Goal: Information Seeking & Learning: Learn about a topic

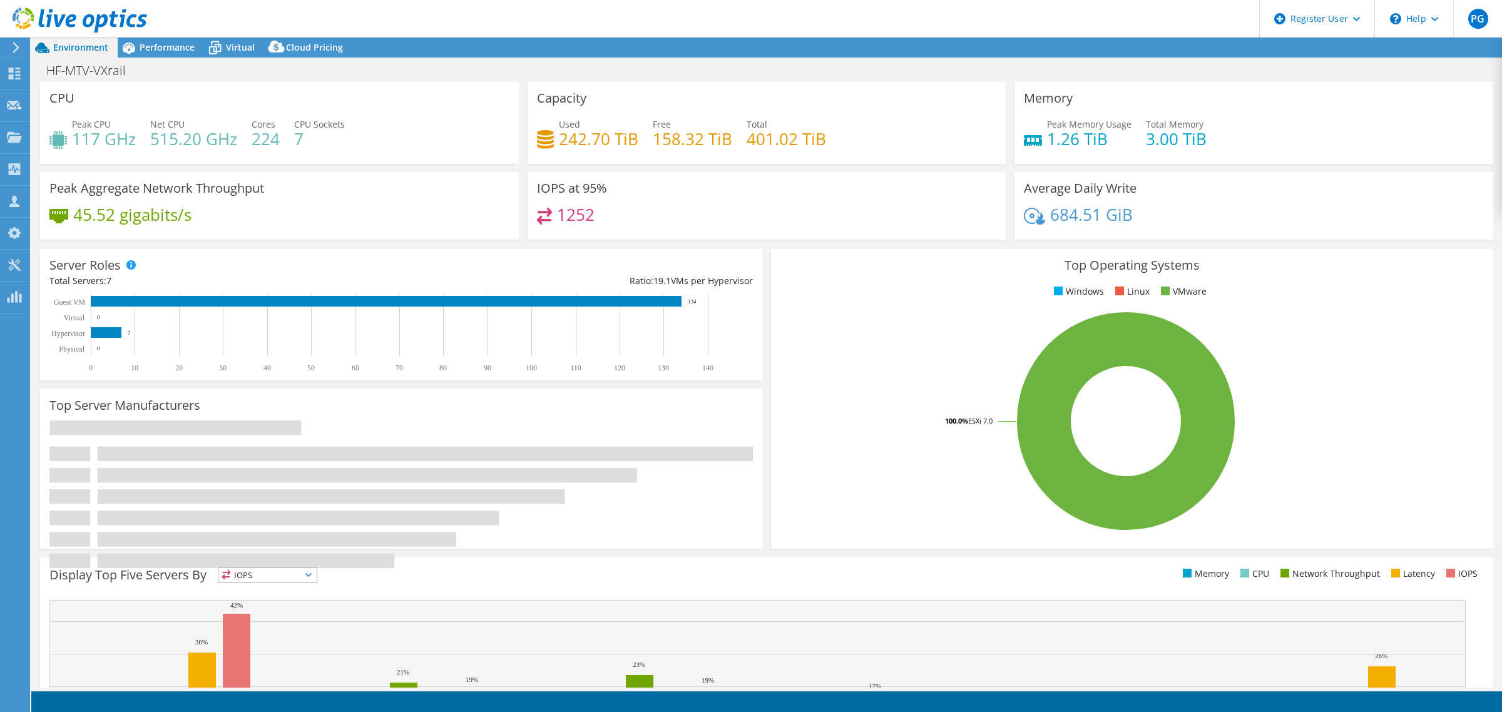
select select "USD"
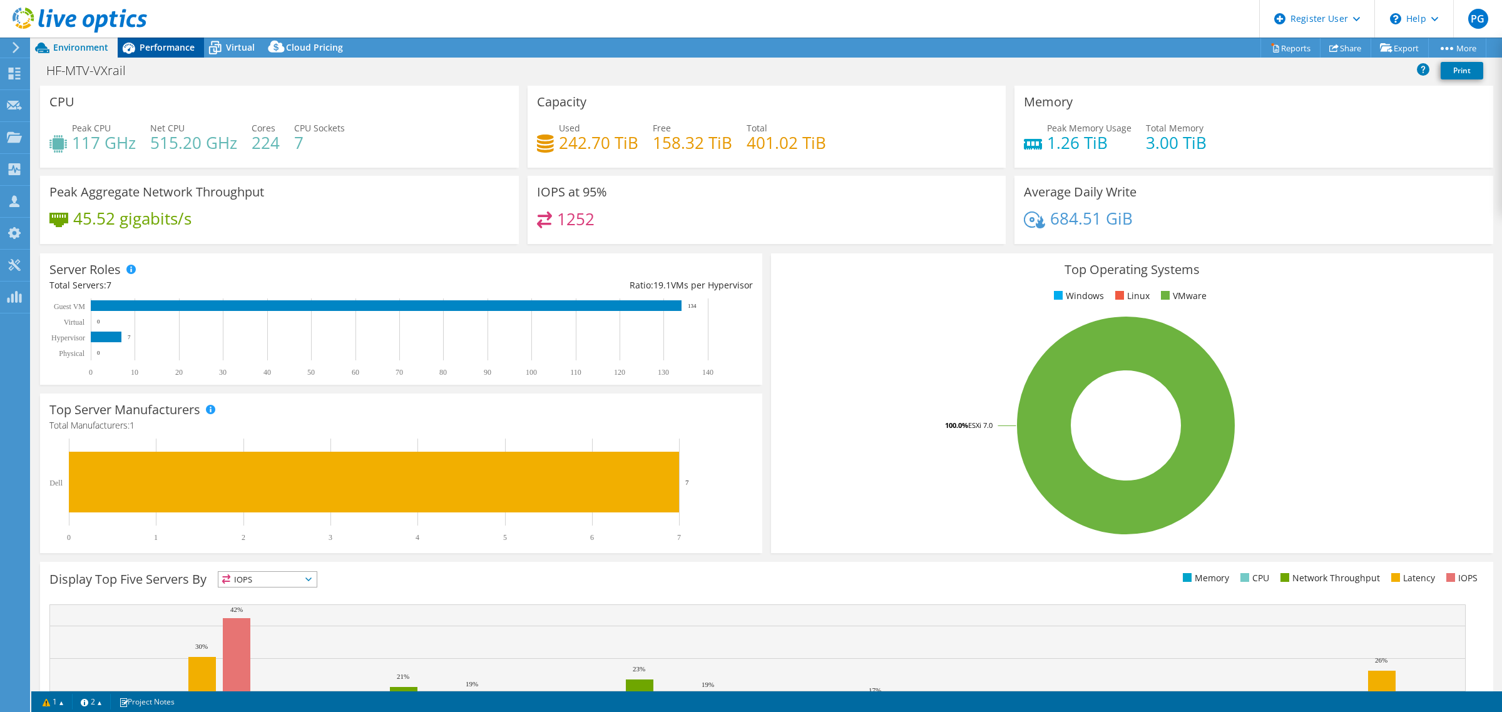
click at [164, 44] on span "Performance" at bounding box center [167, 47] width 55 height 12
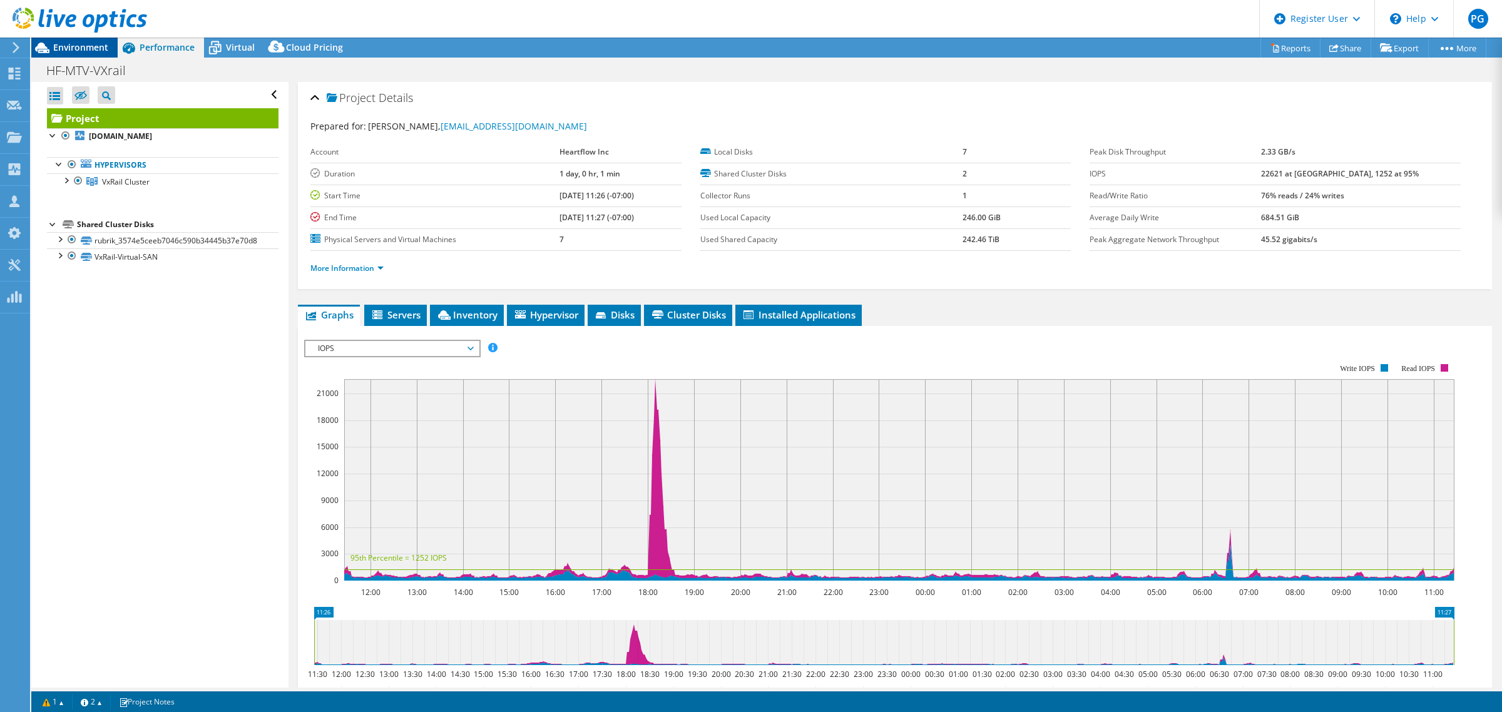
click at [92, 46] on span "Environment" at bounding box center [80, 47] width 55 height 12
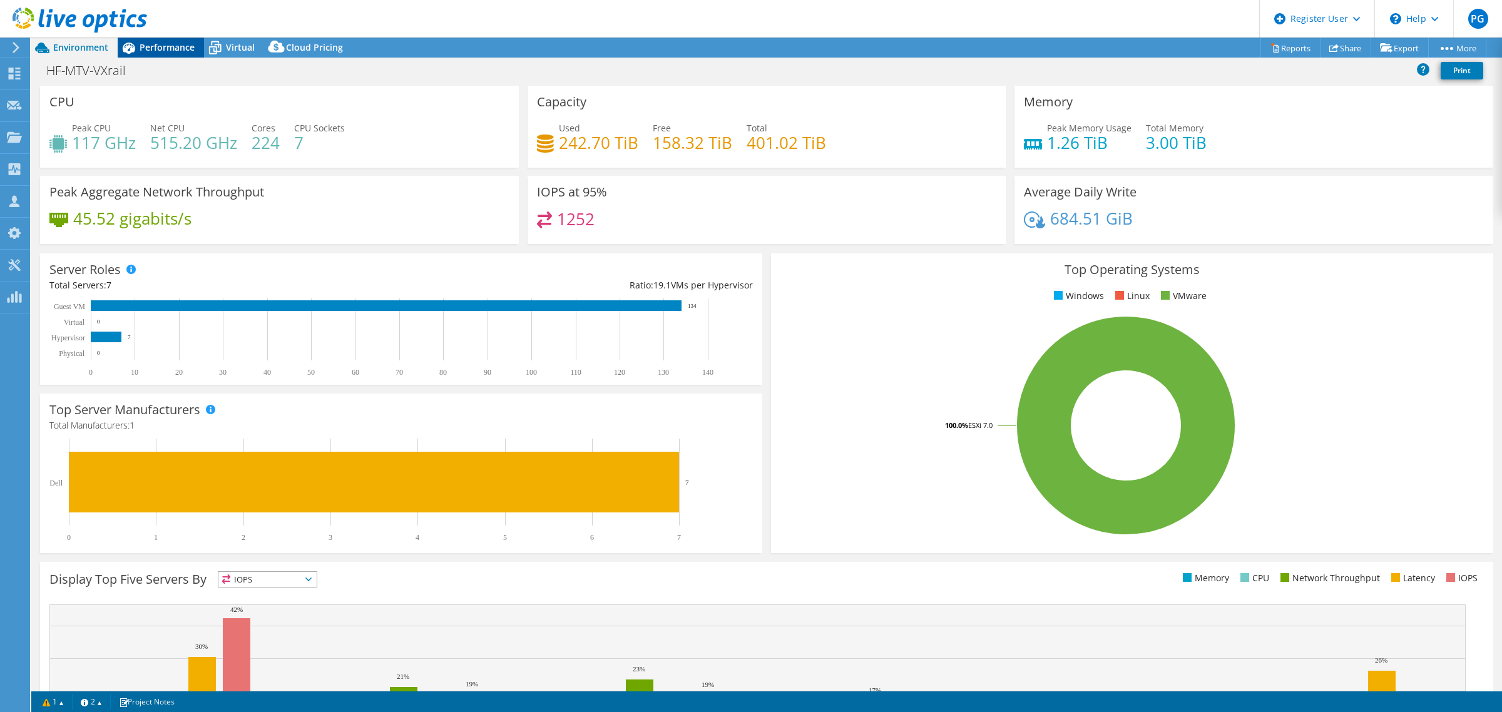
click at [158, 48] on span "Performance" at bounding box center [167, 47] width 55 height 12
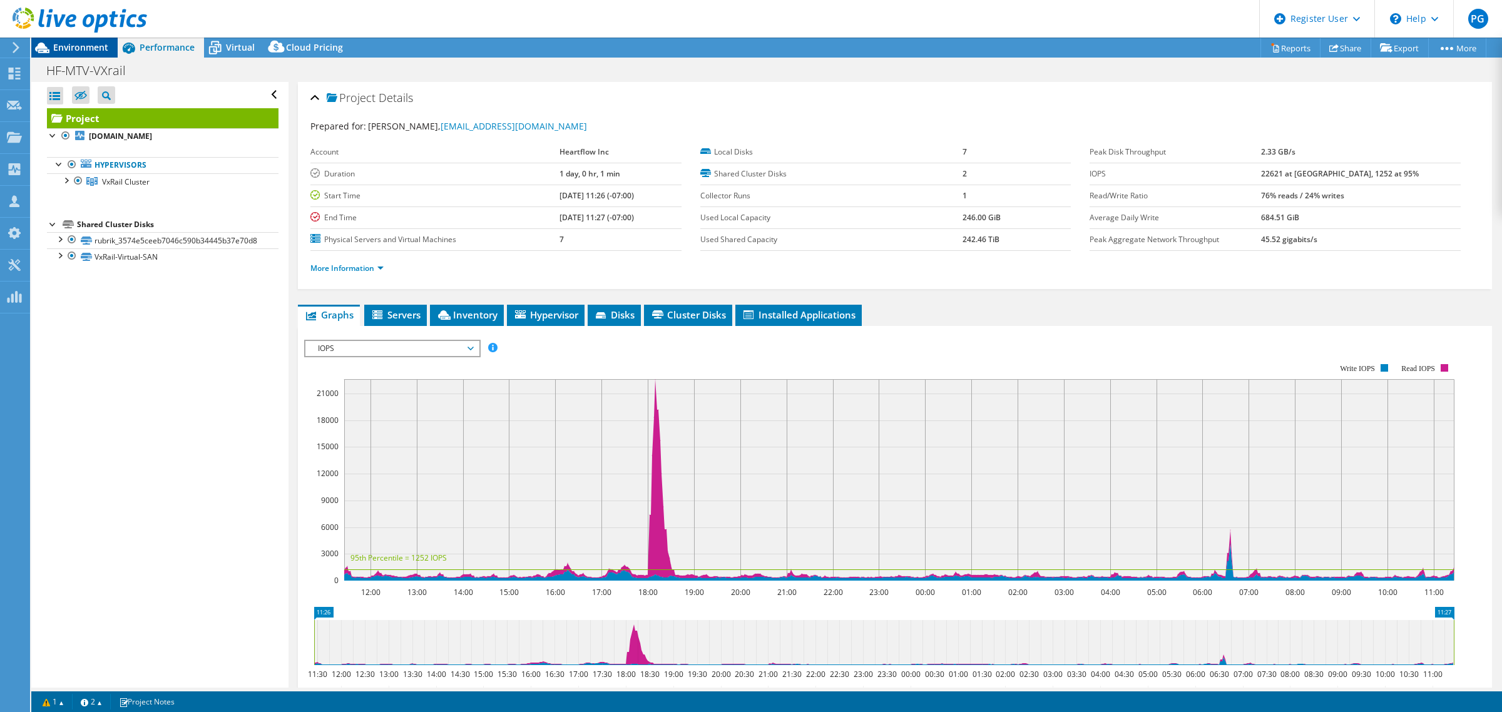
click at [58, 50] on span "Environment" at bounding box center [80, 47] width 55 height 12
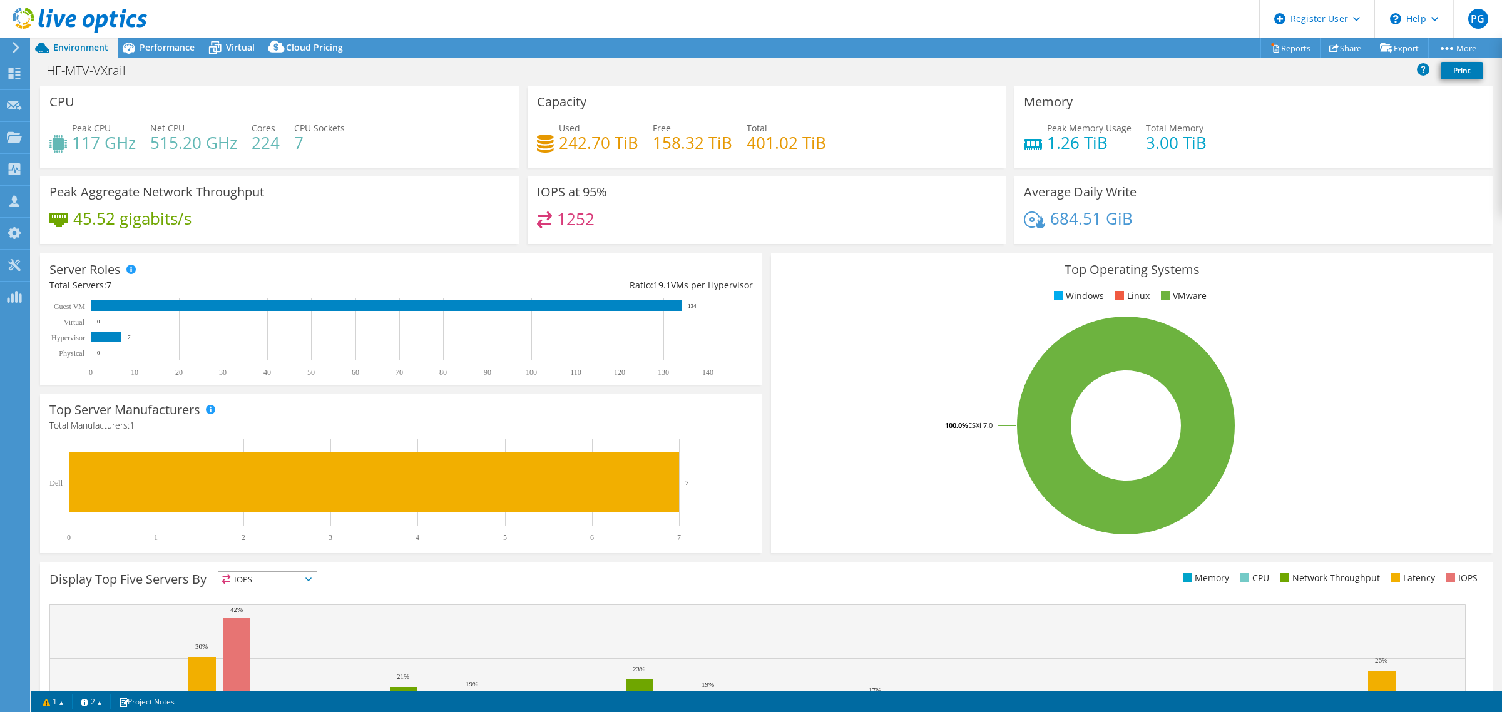
click at [885, 324] on rect at bounding box center [1126, 425] width 691 height 219
click at [883, 264] on h3 "Top Operating Systems" at bounding box center [1133, 270] width 704 height 14
click at [129, 44] on icon at bounding box center [129, 48] width 13 height 11
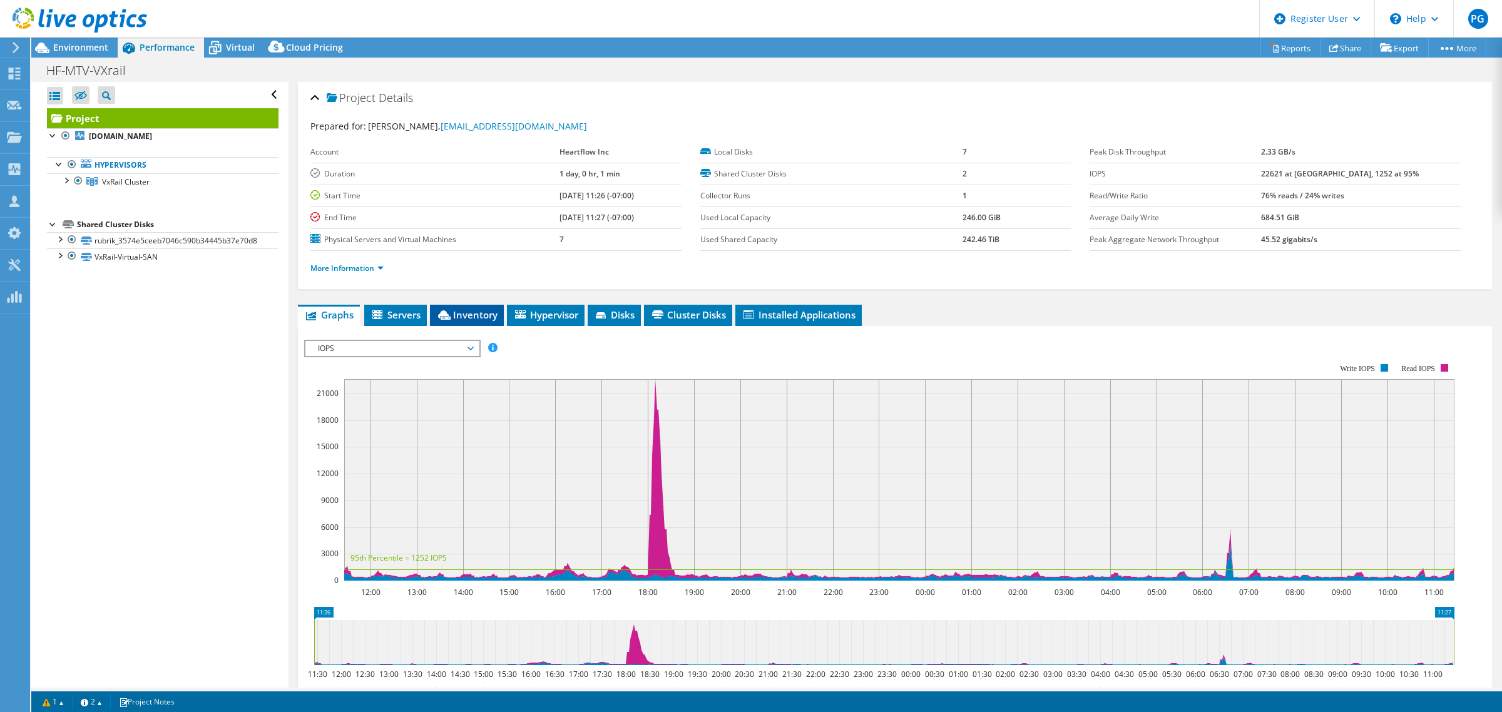
click at [479, 309] on span "Inventory" at bounding box center [466, 315] width 61 height 13
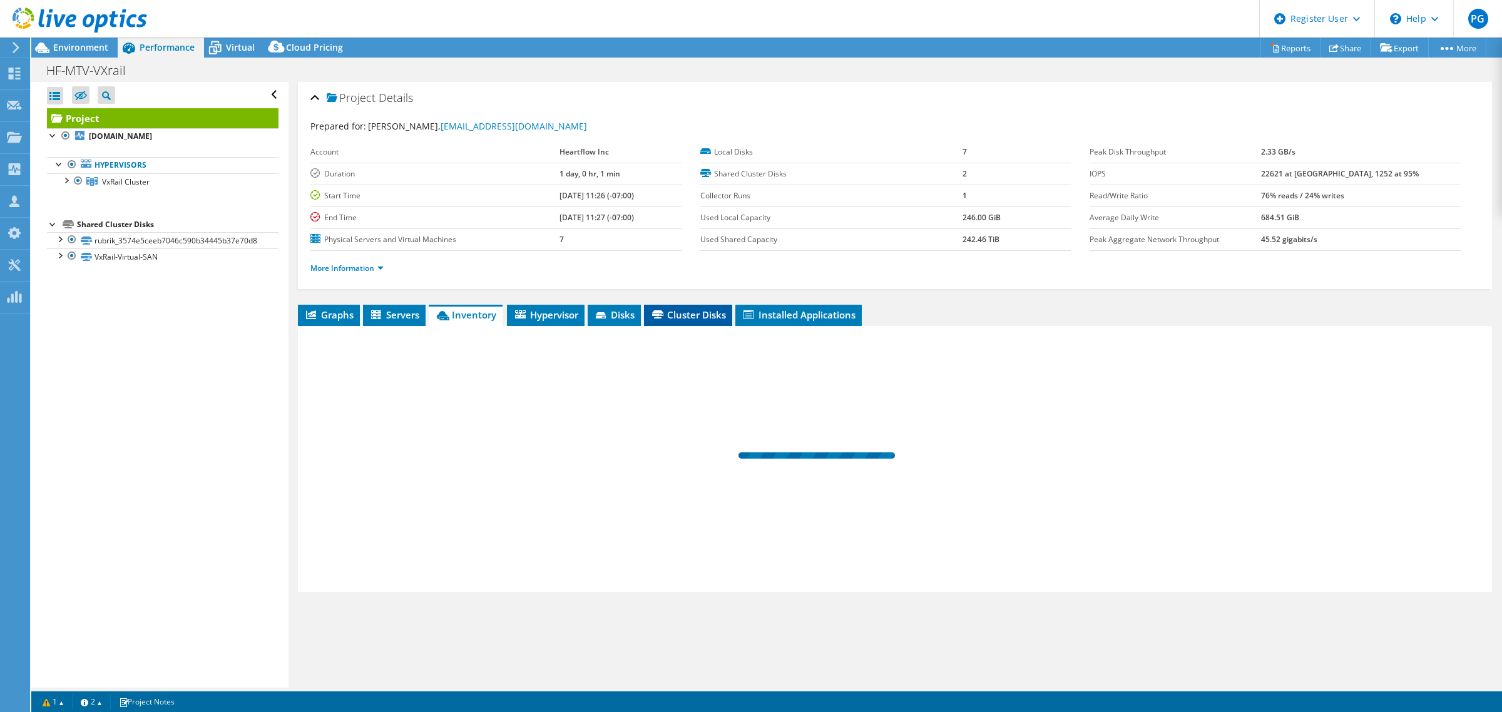
click at [693, 310] on span "Cluster Disks" at bounding box center [688, 315] width 76 height 13
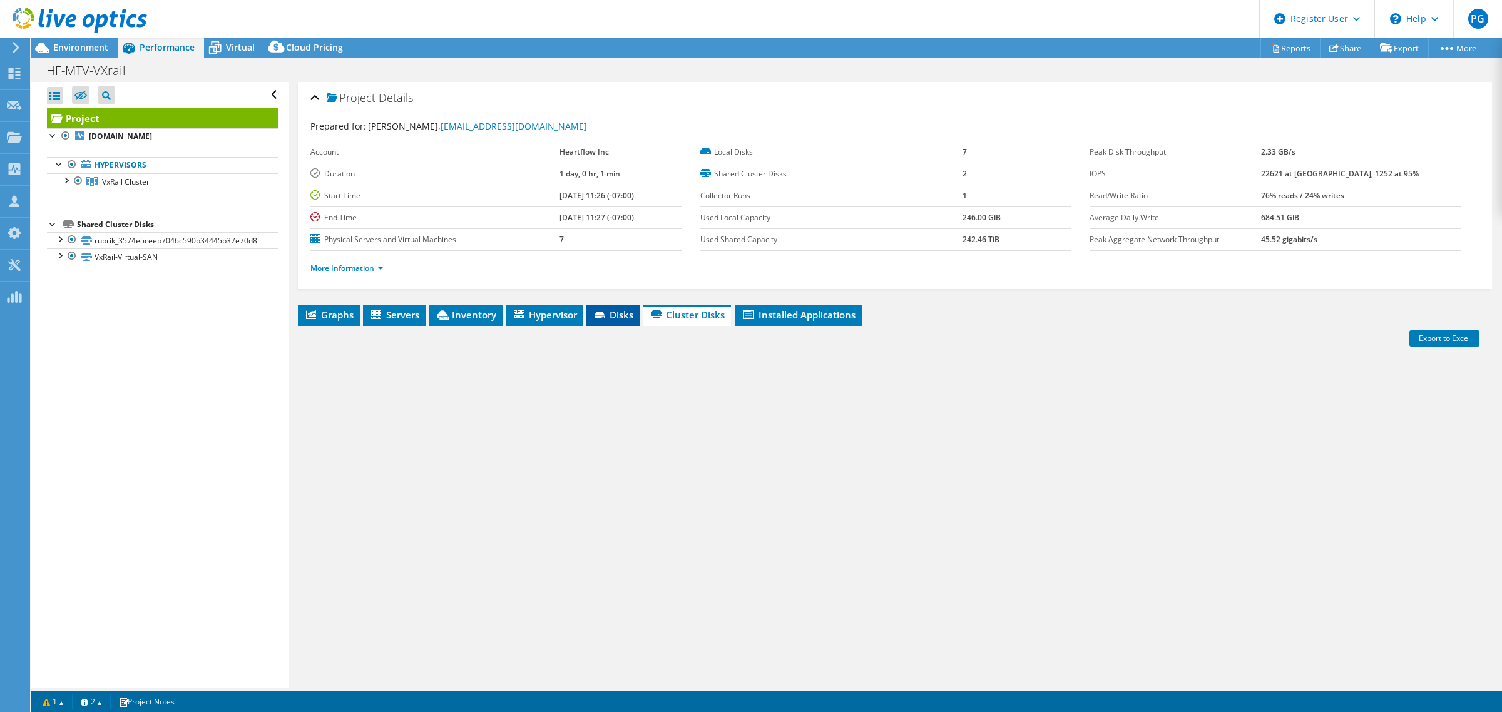
click at [624, 314] on span "Disks" at bounding box center [613, 315] width 41 height 13
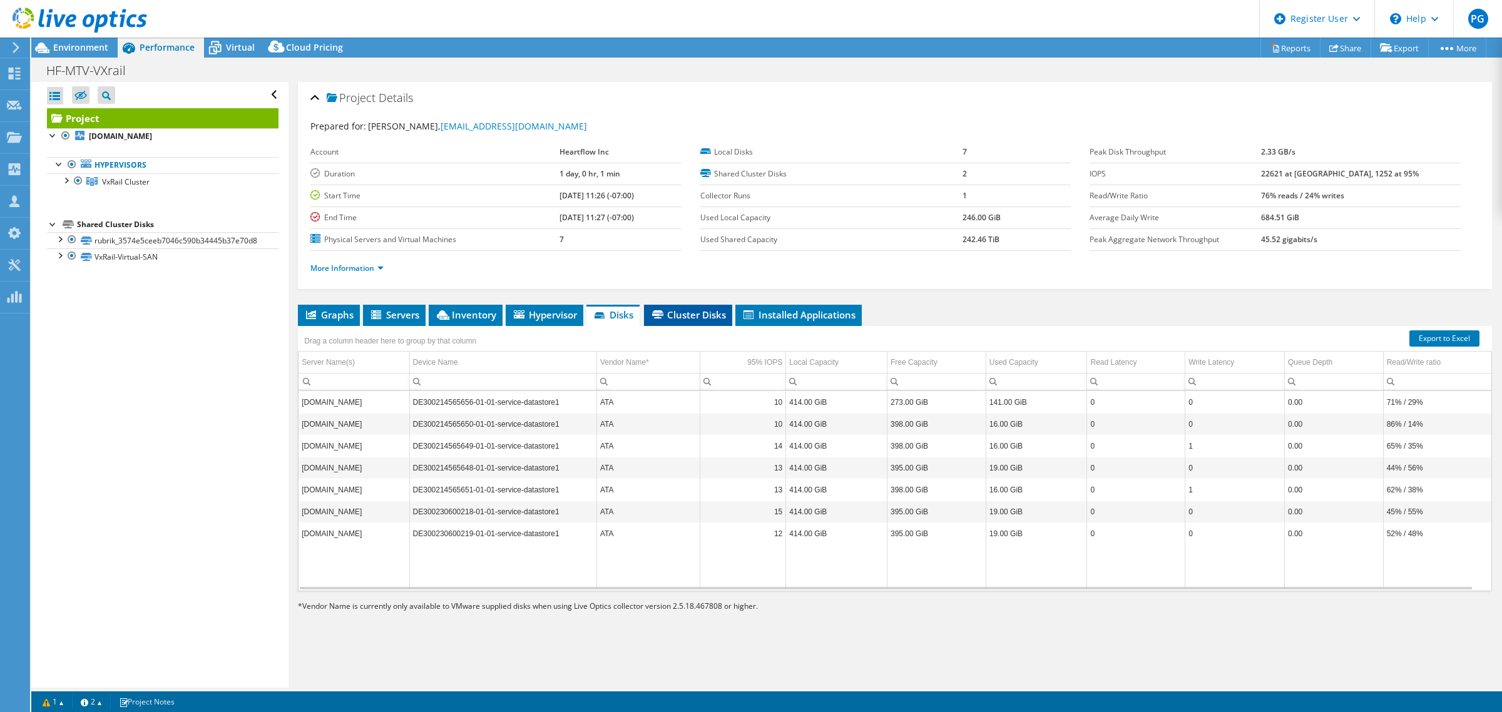
click at [678, 312] on span "Cluster Disks" at bounding box center [688, 315] width 76 height 13
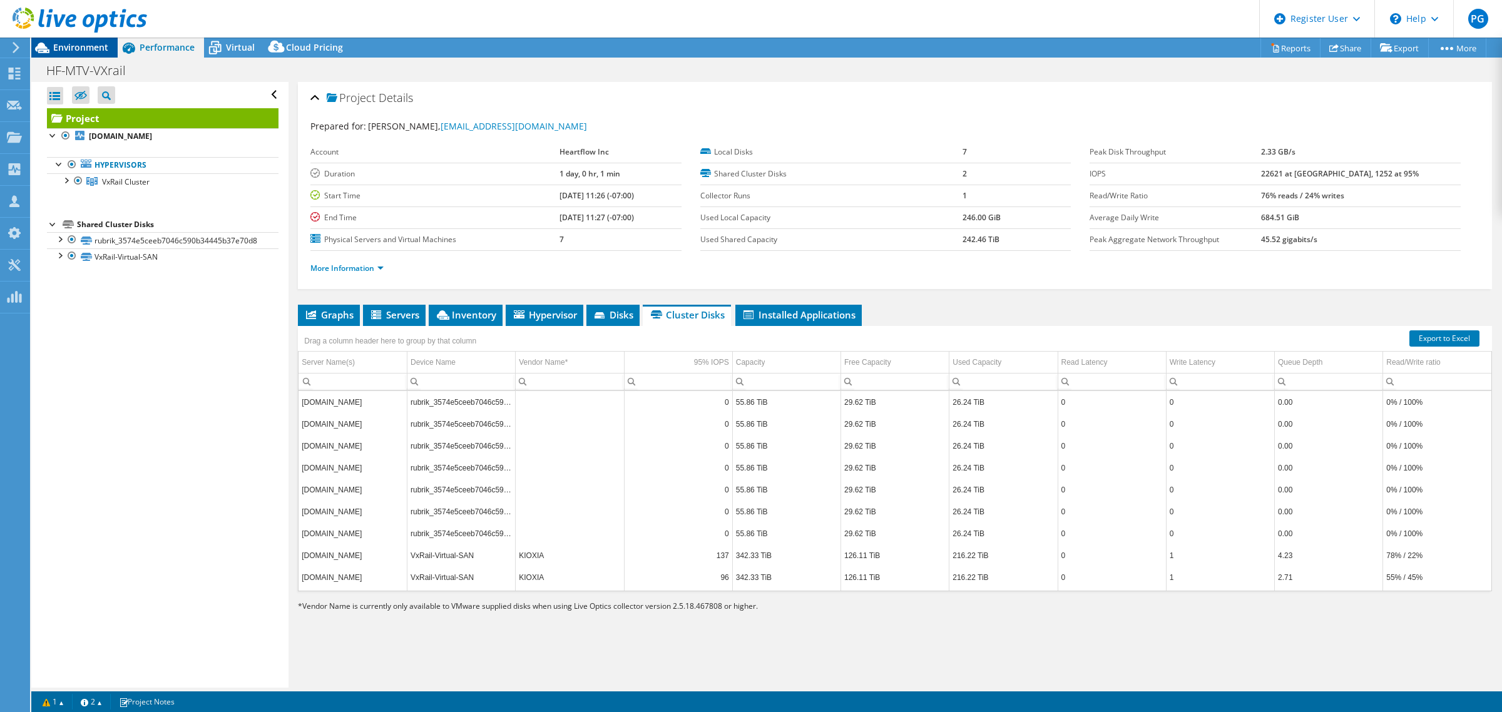
drag, startPoint x: 77, startPoint y: 51, endPoint x: 93, endPoint y: 51, distance: 15.7
click at [77, 51] on span "Environment" at bounding box center [80, 47] width 55 height 12
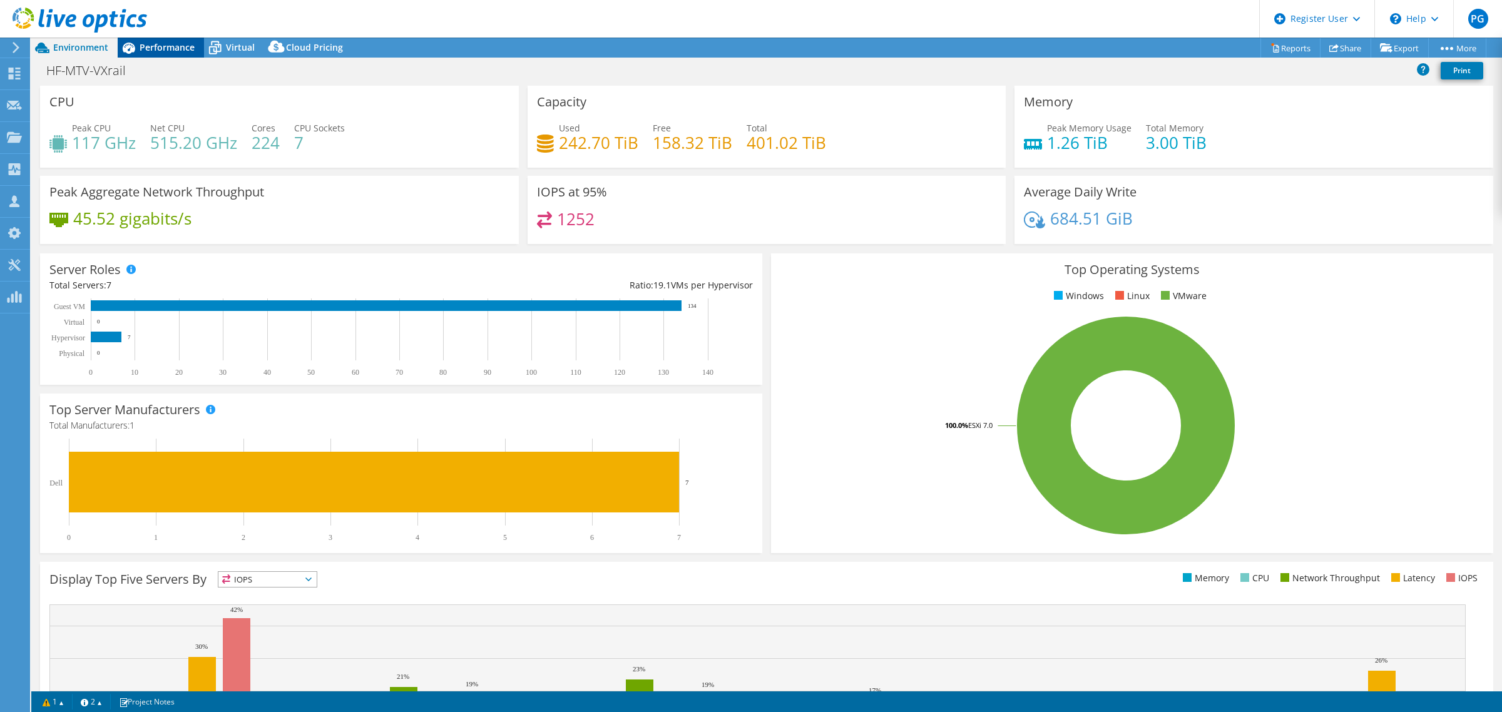
click at [153, 48] on span "Performance" at bounding box center [167, 47] width 55 height 12
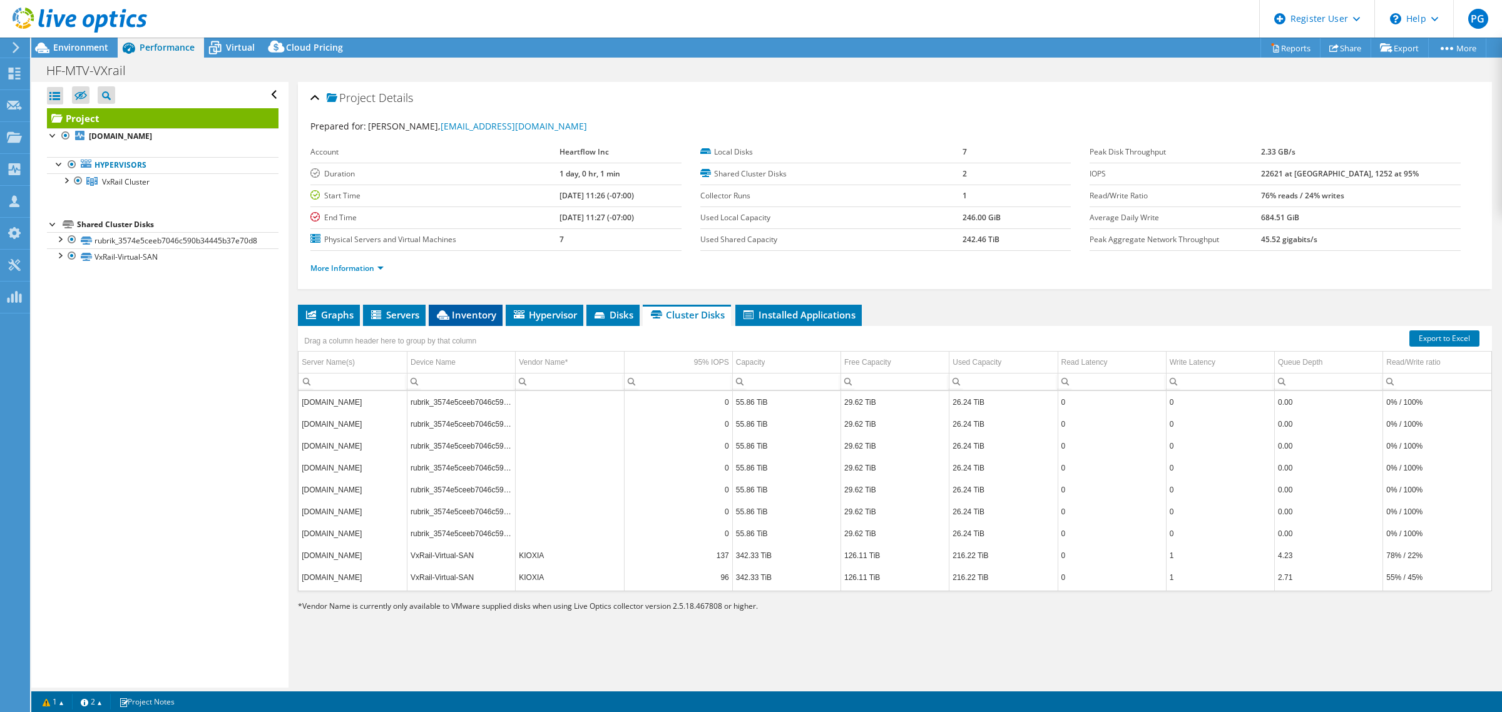
click at [455, 318] on span "Inventory" at bounding box center [465, 315] width 61 height 13
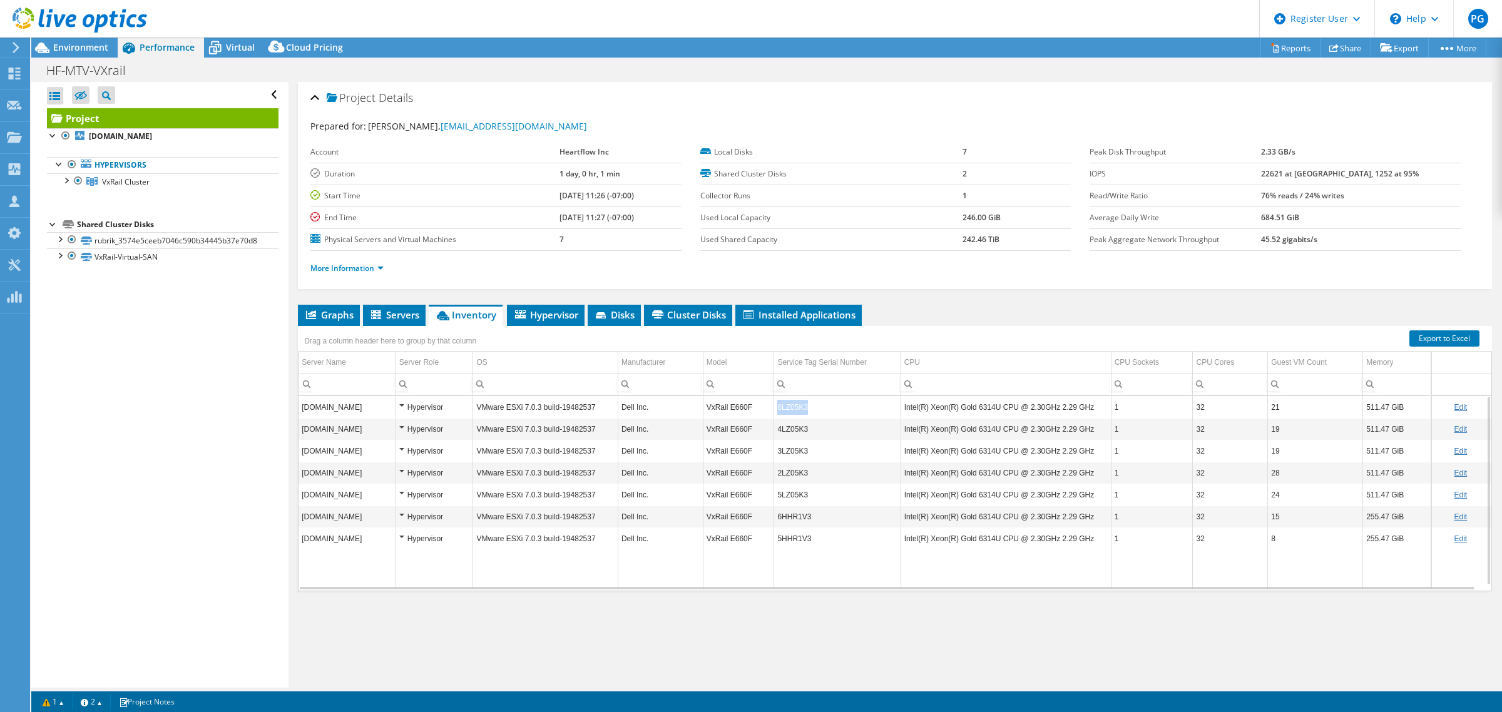
copy td "6LZ05K3"
drag, startPoint x: 802, startPoint y: 407, endPoint x: 774, endPoint y: 406, distance: 28.2
click at [774, 406] on td "6LZ05K3" at bounding box center [837, 407] width 126 height 22
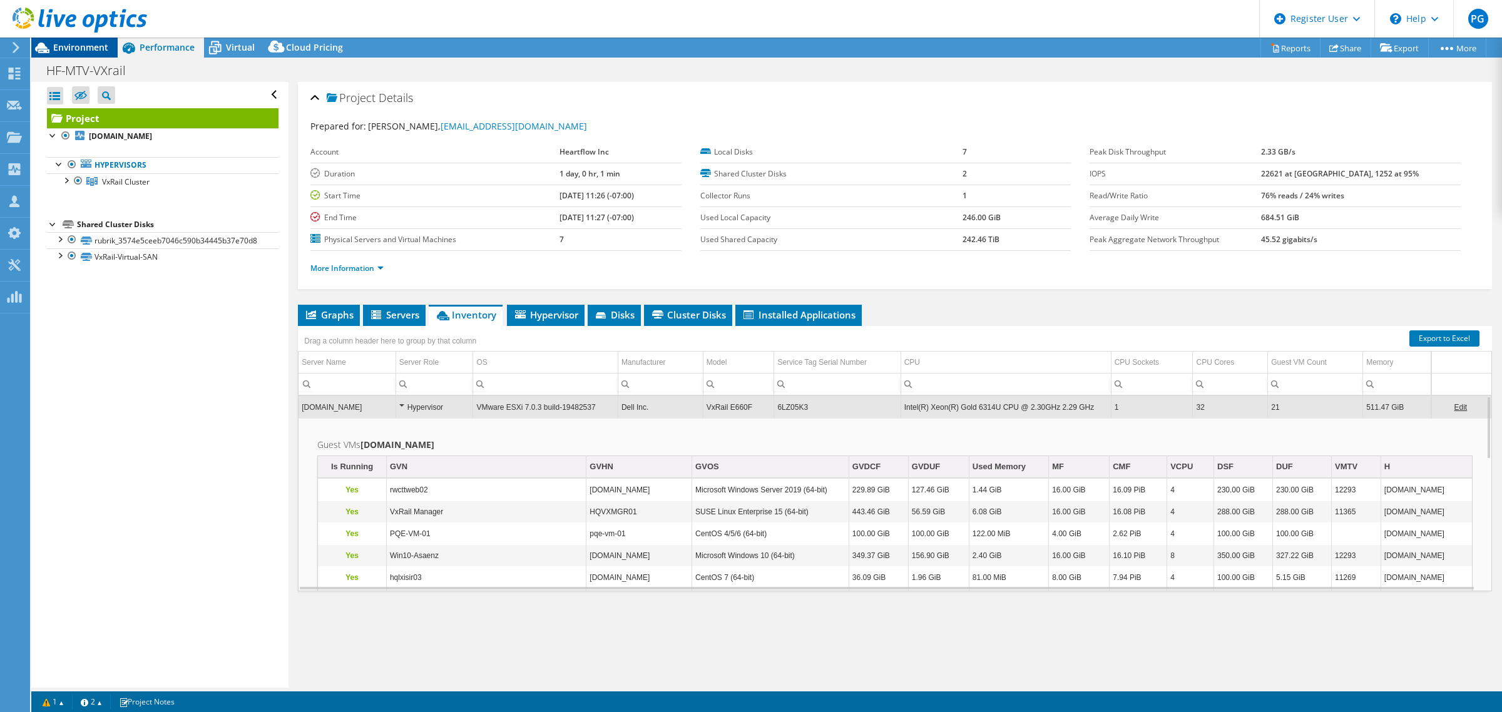
click at [71, 43] on span "Environment" at bounding box center [80, 47] width 55 height 12
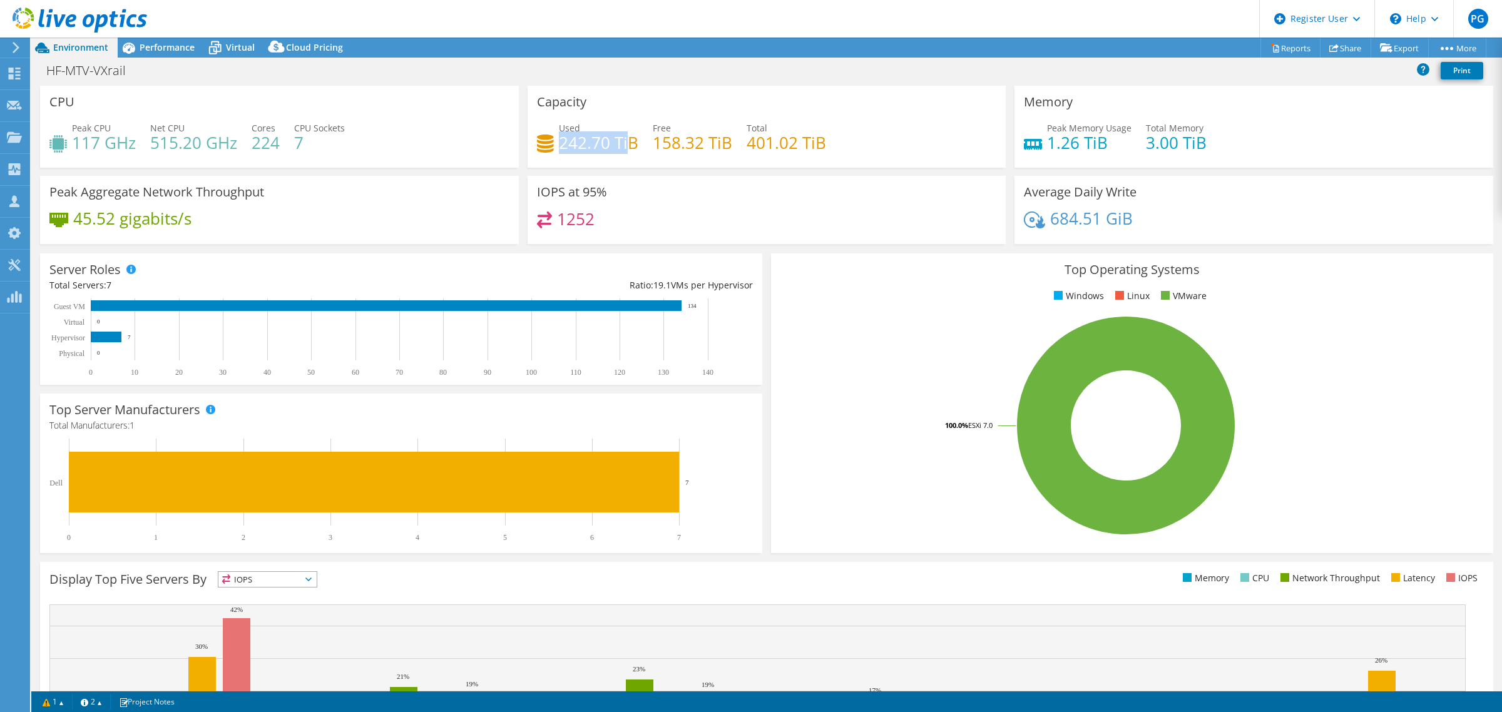
drag, startPoint x: 555, startPoint y: 143, endPoint x: 627, endPoint y: 152, distance: 72.6
click at [627, 150] on h4 "242.70 TiB" at bounding box center [599, 143] width 80 height 14
click at [630, 212] on div "1252" at bounding box center [767, 225] width 460 height 27
click at [226, 48] on span "Virtual" at bounding box center [240, 47] width 29 height 12
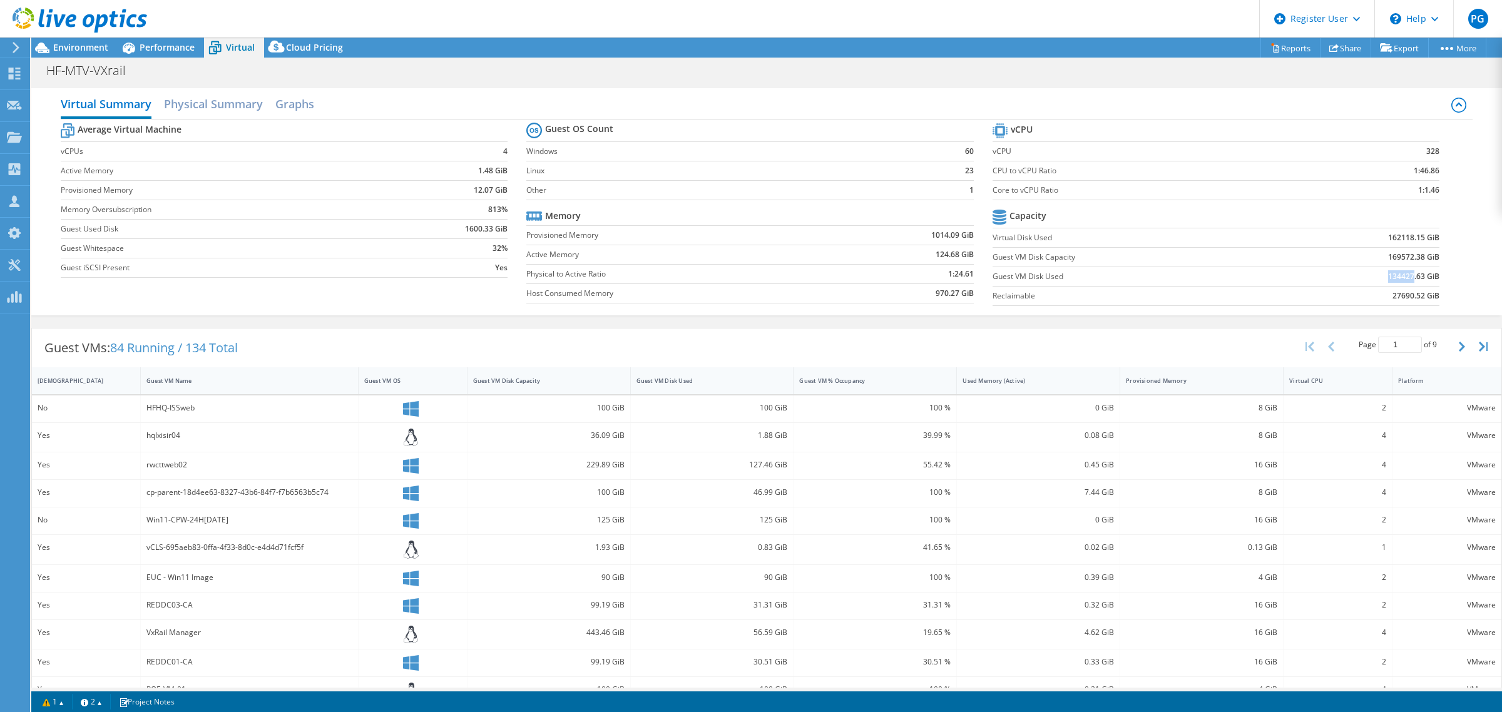
drag, startPoint x: 1378, startPoint y: 277, endPoint x: 1403, endPoint y: 277, distance: 25.7
click at [1403, 277] on b "134427.63 GiB" at bounding box center [1413, 276] width 51 height 13
drag, startPoint x: 75, startPoint y: 48, endPoint x: 110, endPoint y: 63, distance: 37.9
click at [75, 48] on span "Environment" at bounding box center [80, 47] width 55 height 12
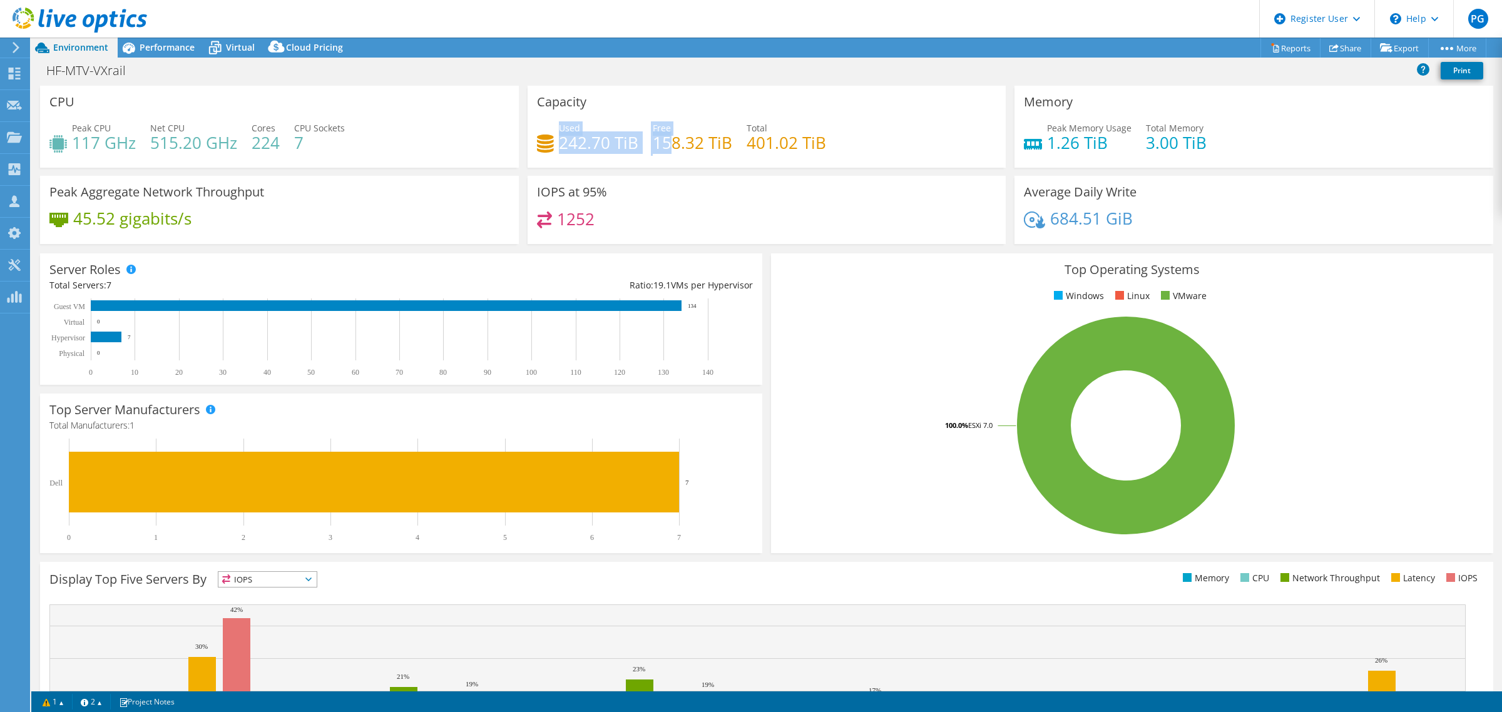
drag, startPoint x: 554, startPoint y: 142, endPoint x: 662, endPoint y: 148, distance: 108.4
click at [662, 148] on div "Used 242.70 TiB Free 158.32 TiB Total 401.02 TiB" at bounding box center [767, 141] width 460 height 41
click at [759, 143] on h4 "401.02 TiB" at bounding box center [787, 143] width 80 height 14
click at [243, 53] on div "Virtual" at bounding box center [234, 48] width 60 height 20
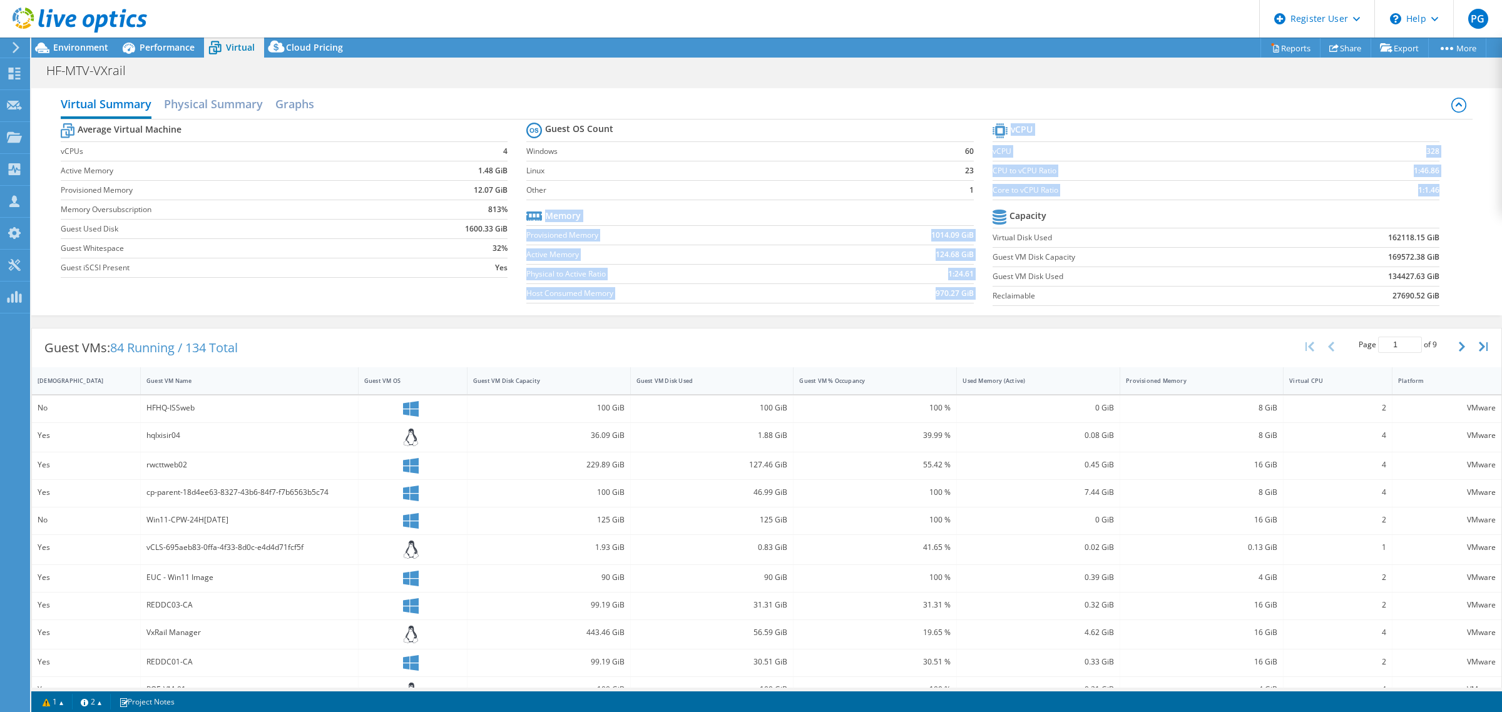
drag, startPoint x: 983, startPoint y: 232, endPoint x: 1432, endPoint y: 289, distance: 451.8
click at [1432, 288] on div "Average Virtual Machine vCPUs 4 Active Memory 1.48 GiB Provisioned Memory 12.07…" at bounding box center [767, 216] width 1412 height 193
click at [1432, 292] on section "vCPU vCPU 328 CPU to vCPU Ratio 1:46.86 Core to vCPU Ratio 1:1.46 Capacity Virt…" at bounding box center [1226, 216] width 466 height 192
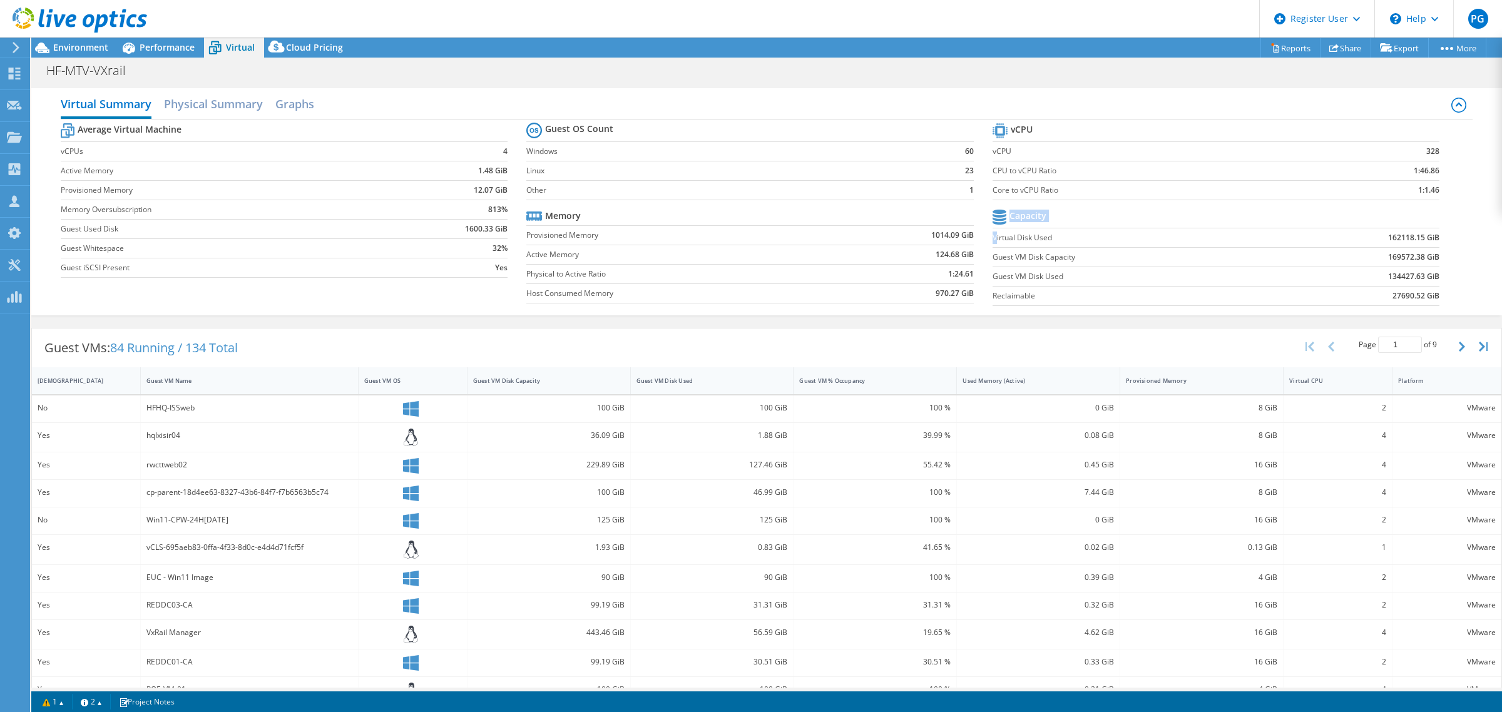
drag, startPoint x: 1431, startPoint y: 301, endPoint x: 989, endPoint y: 240, distance: 446.2
click at [993, 240] on section "vCPU vCPU 328 CPU to vCPU Ratio 1:46.86 Core to vCPU Ratio 1:1.46 Capacity Virt…" at bounding box center [1226, 216] width 466 height 192
click at [1403, 190] on td "1:1.46" at bounding box center [1382, 189] width 118 height 19
drag, startPoint x: 1435, startPoint y: 192, endPoint x: 1367, endPoint y: 185, distance: 68.6
click at [1367, 185] on section "vCPU vCPU 328 CPU to vCPU Ratio 1:46.86 Core to vCPU Ratio 1:1.46 Capacity Virt…" at bounding box center [1226, 216] width 466 height 192
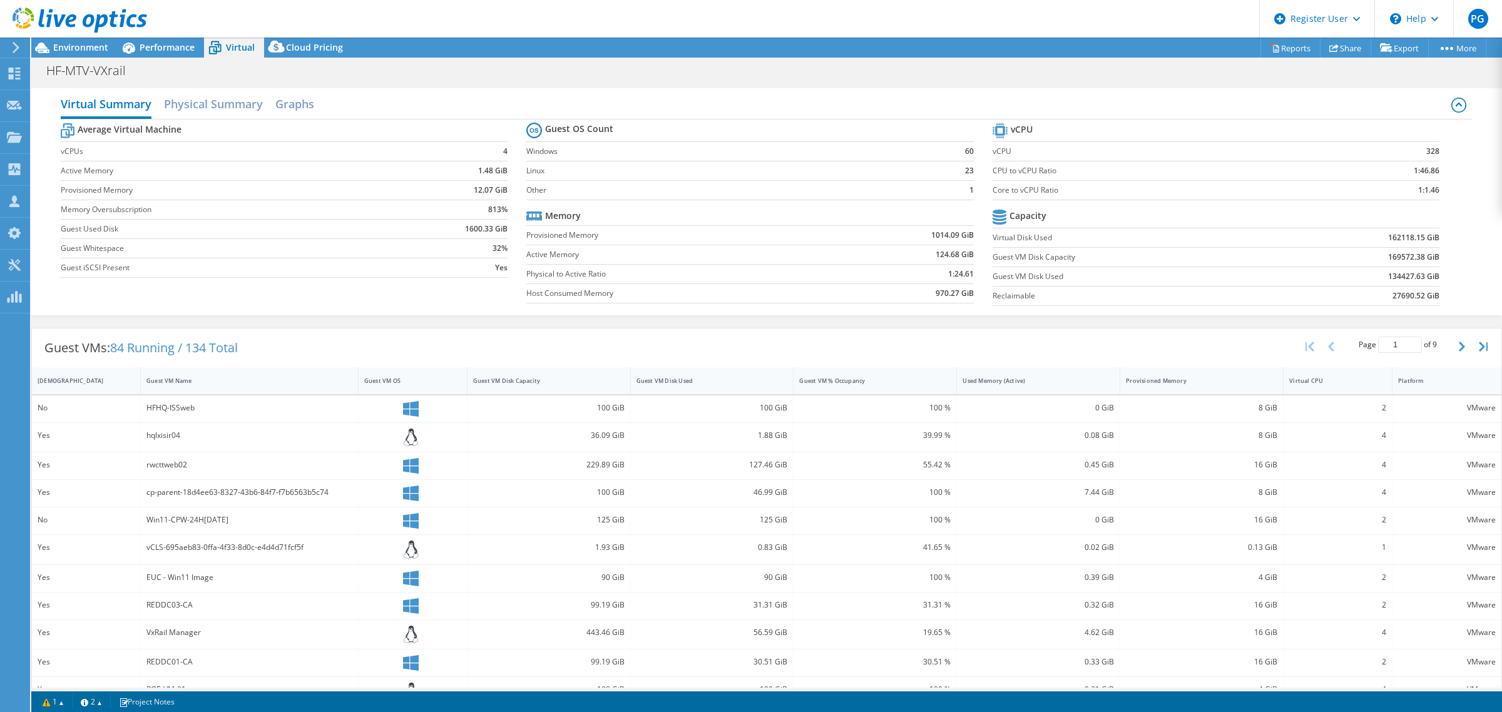
click at [1407, 264] on b "169572.38 GiB" at bounding box center [1413, 257] width 51 height 13
drag, startPoint x: 1407, startPoint y: 194, endPoint x: 1431, endPoint y: 193, distance: 24.4
click at [1431, 193] on section "vCPU vCPU 328 CPU to vCPU Ratio 1:46.86 Core to vCPU Ratio 1:1.46 Capacity Virt…" at bounding box center [1226, 216] width 466 height 192
click at [1432, 207] on section "vCPU vCPU 328 CPU to vCPU Ratio 1:46.86 Core to vCPU Ratio 1:1.46 Capacity Virt…" at bounding box center [1226, 216] width 466 height 192
click at [80, 44] on span "Environment" at bounding box center [80, 47] width 55 height 12
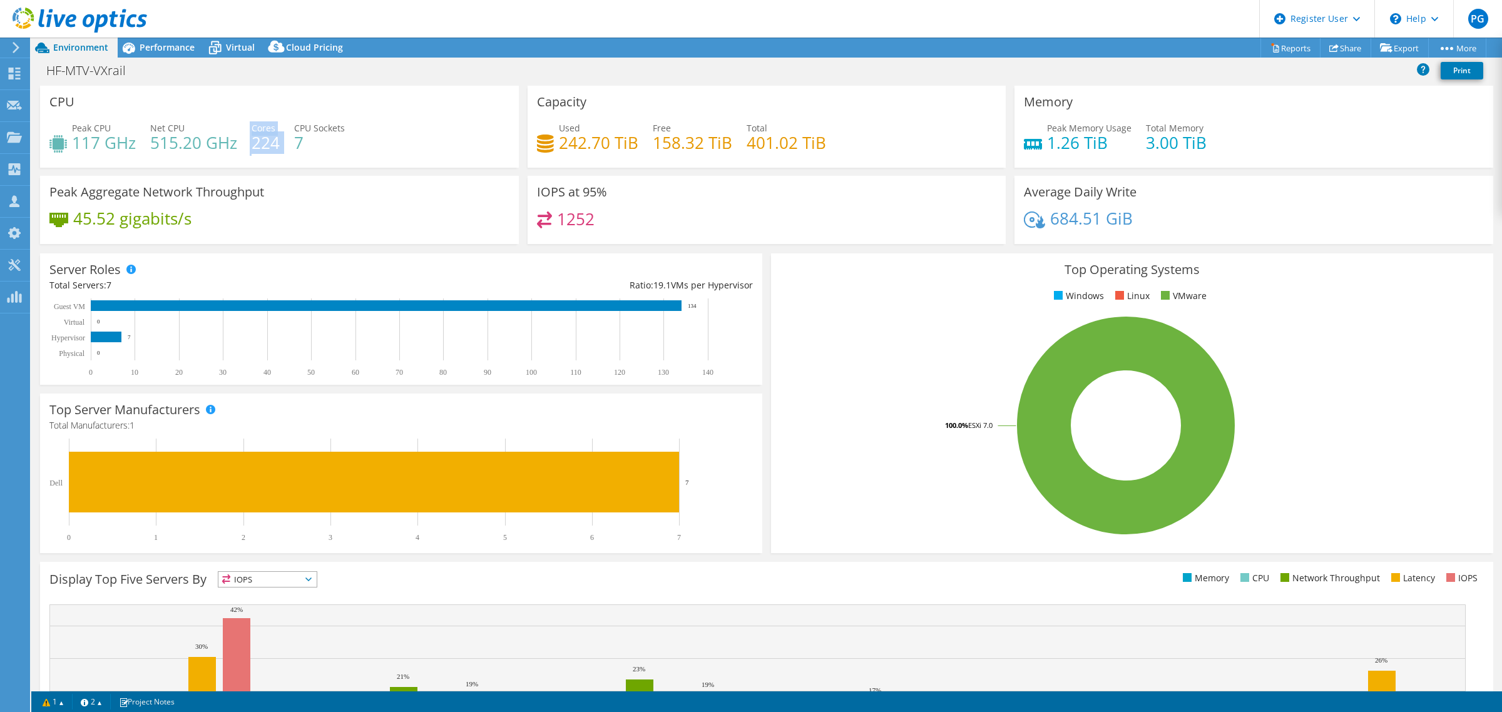
drag, startPoint x: 249, startPoint y: 145, endPoint x: 280, endPoint y: 144, distance: 30.7
click at [280, 144] on div "Peak CPU 117 GHz Net CPU 515.20 GHz Cores 224 CPU Sockets 7" at bounding box center [279, 141] width 460 height 41
click at [310, 163] on div "CPU Peak CPU 117 GHz Net CPU 515.20 GHz Cores 224 CPU Sockets 7" at bounding box center [279, 127] width 479 height 82
drag, startPoint x: 73, startPoint y: 147, endPoint x: 138, endPoint y: 145, distance: 64.5
click at [138, 145] on div "Peak CPU 117 GHz Net CPU 515.20 GHz Cores 224 CPU Sockets 7" at bounding box center [279, 141] width 460 height 41
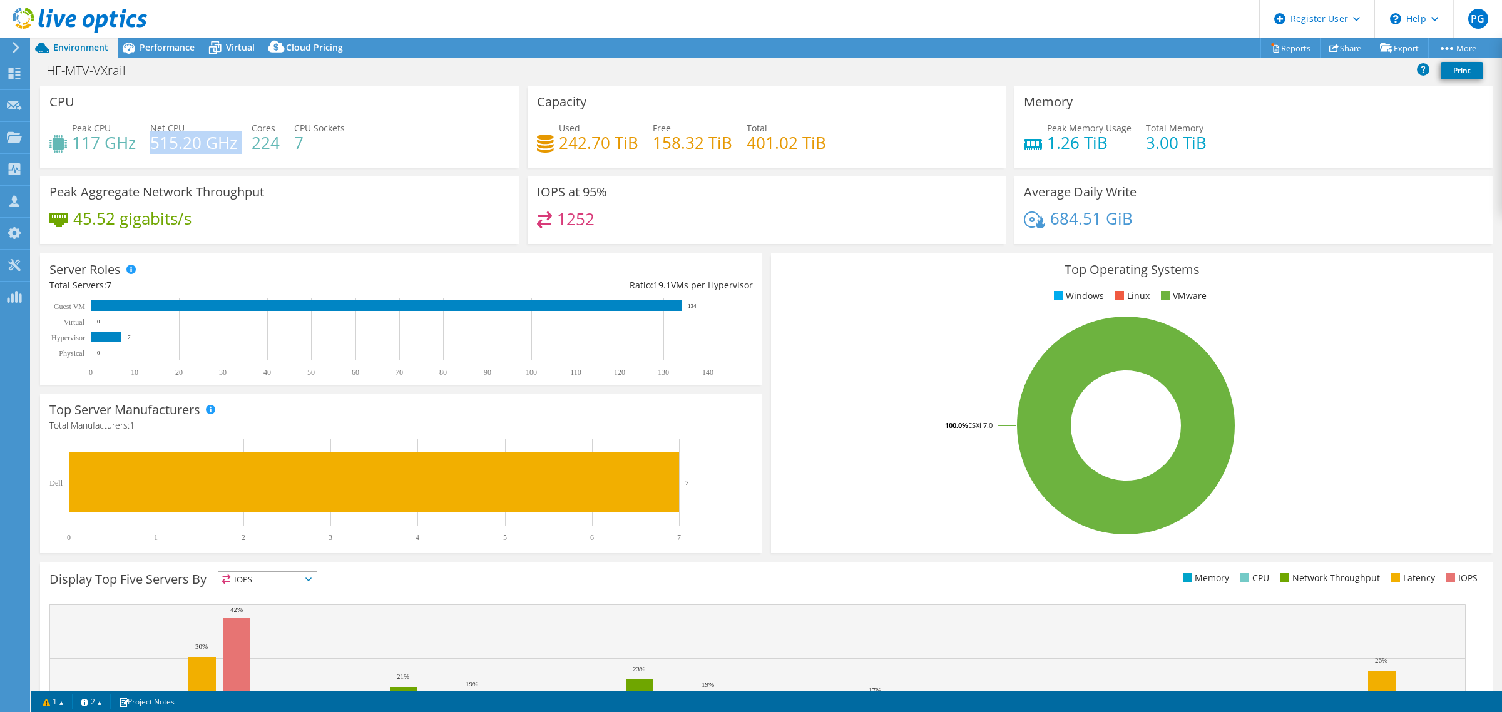
drag, startPoint x: 151, startPoint y: 142, endPoint x: 239, endPoint y: 149, distance: 87.9
click at [239, 149] on div "Peak CPU 117 GHz Net CPU 515.20 GHz Cores 224 CPU Sockets 7" at bounding box center [279, 141] width 460 height 41
click at [245, 50] on span "Virtual" at bounding box center [240, 47] width 29 height 12
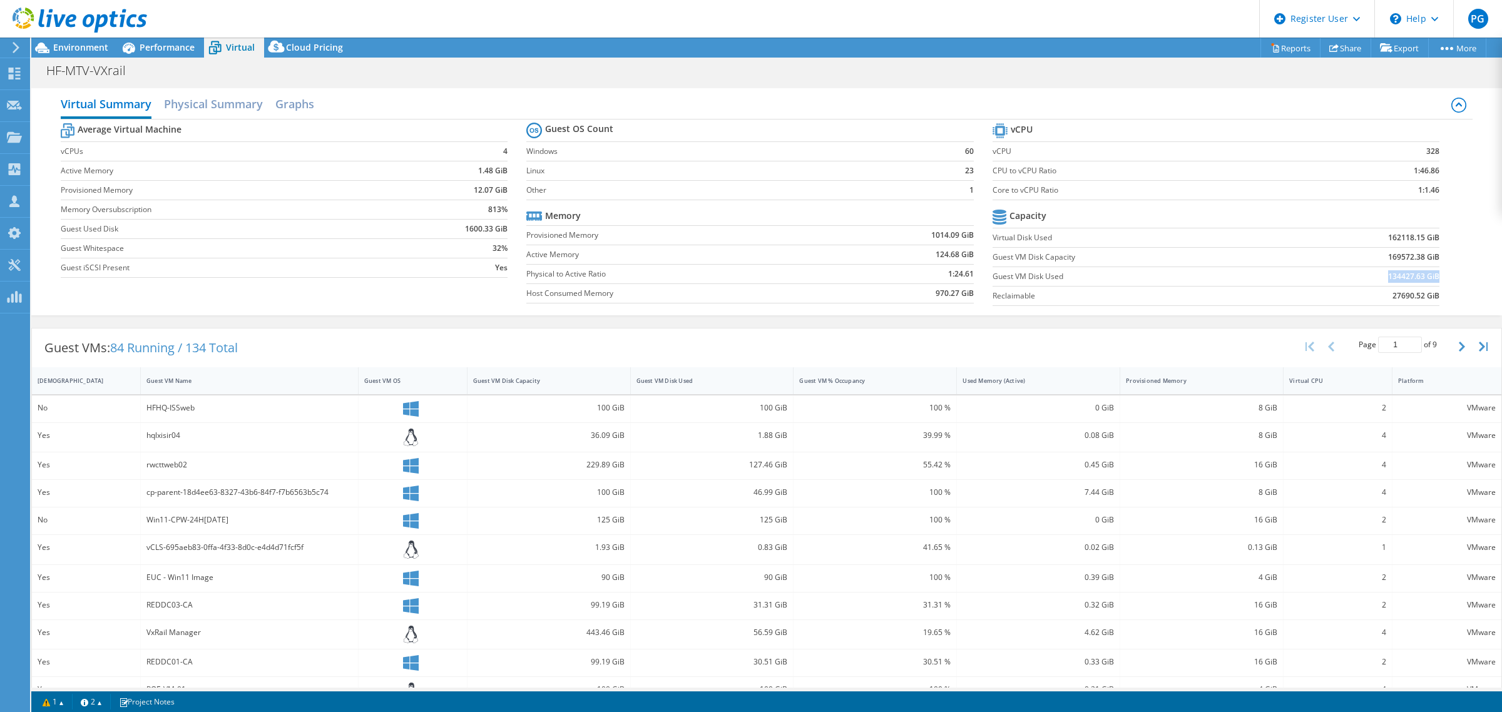
drag, startPoint x: 1370, startPoint y: 279, endPoint x: 1428, endPoint y: 279, distance: 58.2
click at [1428, 279] on td "134427.63 GiB" at bounding box center [1358, 276] width 164 height 19
click at [1374, 280] on td "134427.63 GiB" at bounding box center [1358, 276] width 164 height 19
drag, startPoint x: 1377, startPoint y: 280, endPoint x: 1427, endPoint y: 271, distance: 50.8
click at [1427, 271] on b "134427.63 GiB" at bounding box center [1413, 276] width 51 height 13
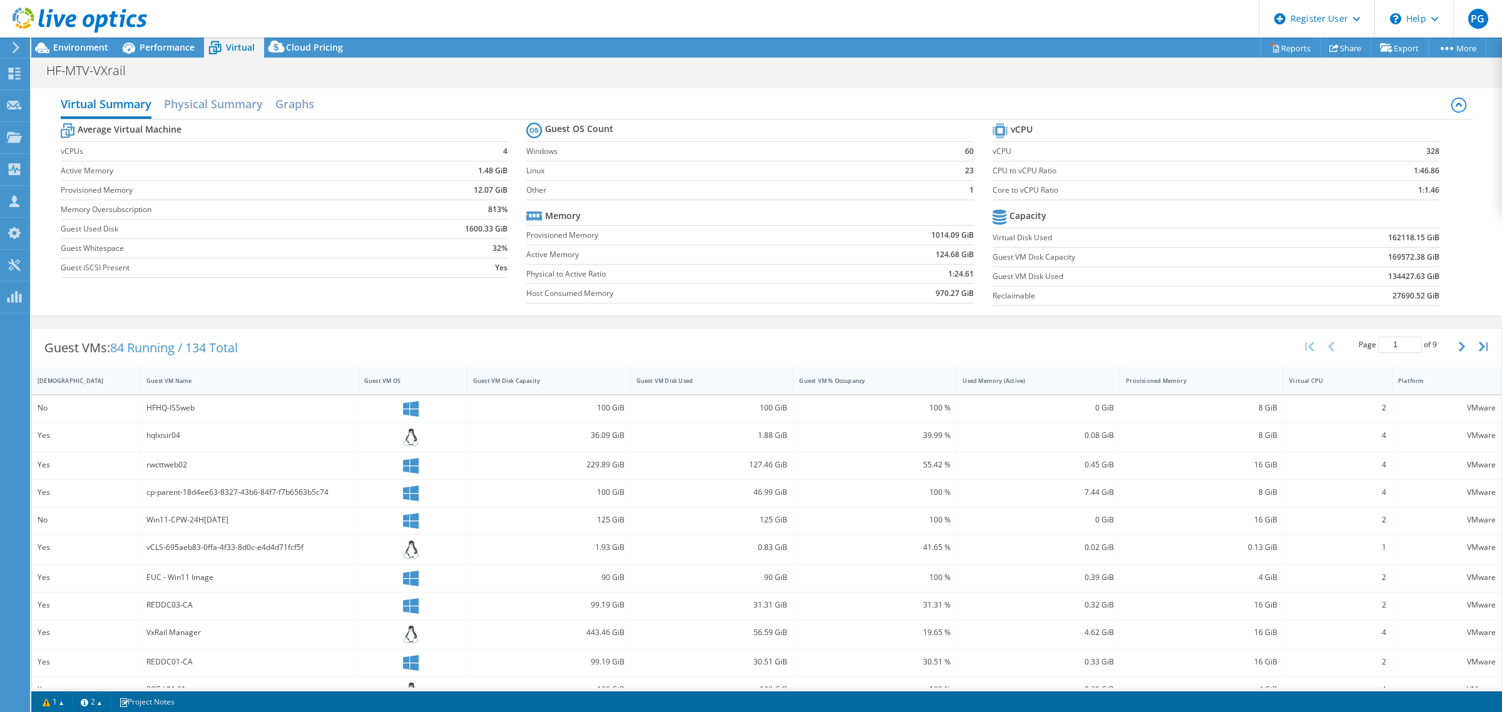
click at [1372, 282] on td "134427.63 GiB" at bounding box center [1358, 276] width 164 height 19
drag, startPoint x: 1375, startPoint y: 259, endPoint x: 1415, endPoint y: 257, distance: 39.5
click at [1415, 257] on td "169572.38 GiB" at bounding box center [1358, 256] width 164 height 19
drag, startPoint x: 1377, startPoint y: 239, endPoint x: 1434, endPoint y: 239, distance: 56.3
click at [1434, 239] on section "vCPU vCPU 328 CPU to vCPU Ratio 1:46.86 Core to vCPU Ratio 1:1.46 Capacity Virt…" at bounding box center [1226, 216] width 466 height 192
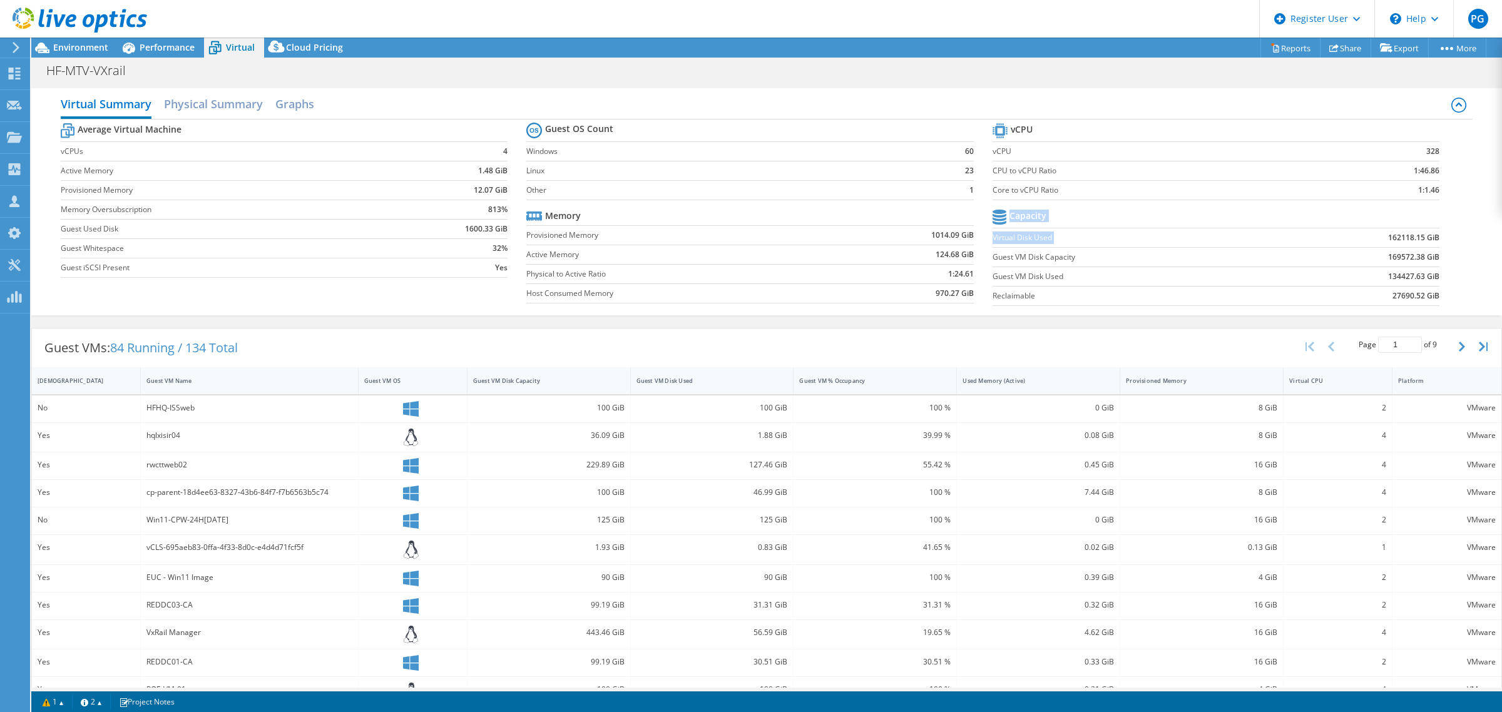
click at [1415, 240] on b "162118.15 GiB" at bounding box center [1413, 238] width 51 height 13
click at [1388, 238] on b "162118.15 GiB" at bounding box center [1413, 238] width 51 height 13
drag, startPoint x: 1376, startPoint y: 257, endPoint x: 1426, endPoint y: 257, distance: 50.1
click at [1426, 257] on td "169572.38 GiB" at bounding box center [1358, 256] width 164 height 19
drag, startPoint x: 1376, startPoint y: 276, endPoint x: 1428, endPoint y: 276, distance: 52.0
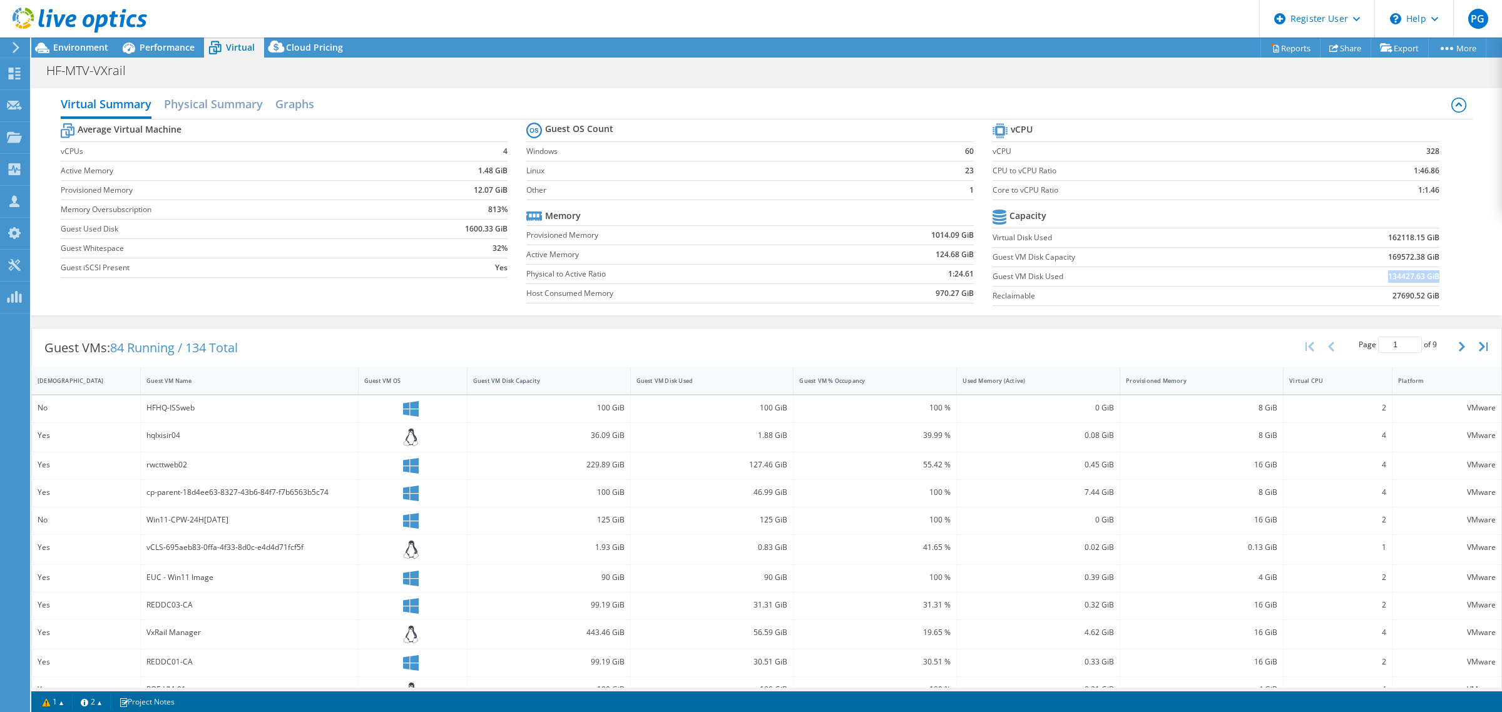
click at [1428, 276] on td "134427.63 GiB" at bounding box center [1358, 276] width 164 height 19
click at [1371, 280] on td "134427.63 GiB" at bounding box center [1358, 276] width 164 height 19
drag, startPoint x: 1377, startPoint y: 277, endPoint x: 1429, endPoint y: 280, distance: 51.4
click at [1429, 280] on section "vCPU vCPU 328 CPU to vCPU Ratio 1:46.86 Core to vCPU Ratio 1:1.46 Capacity Virt…" at bounding box center [1226, 216] width 466 height 192
click at [1437, 280] on section "vCPU vCPU 328 CPU to vCPU Ratio 1:46.86 Core to vCPU Ratio 1:1.46 Capacity Virt…" at bounding box center [1226, 216] width 466 height 192
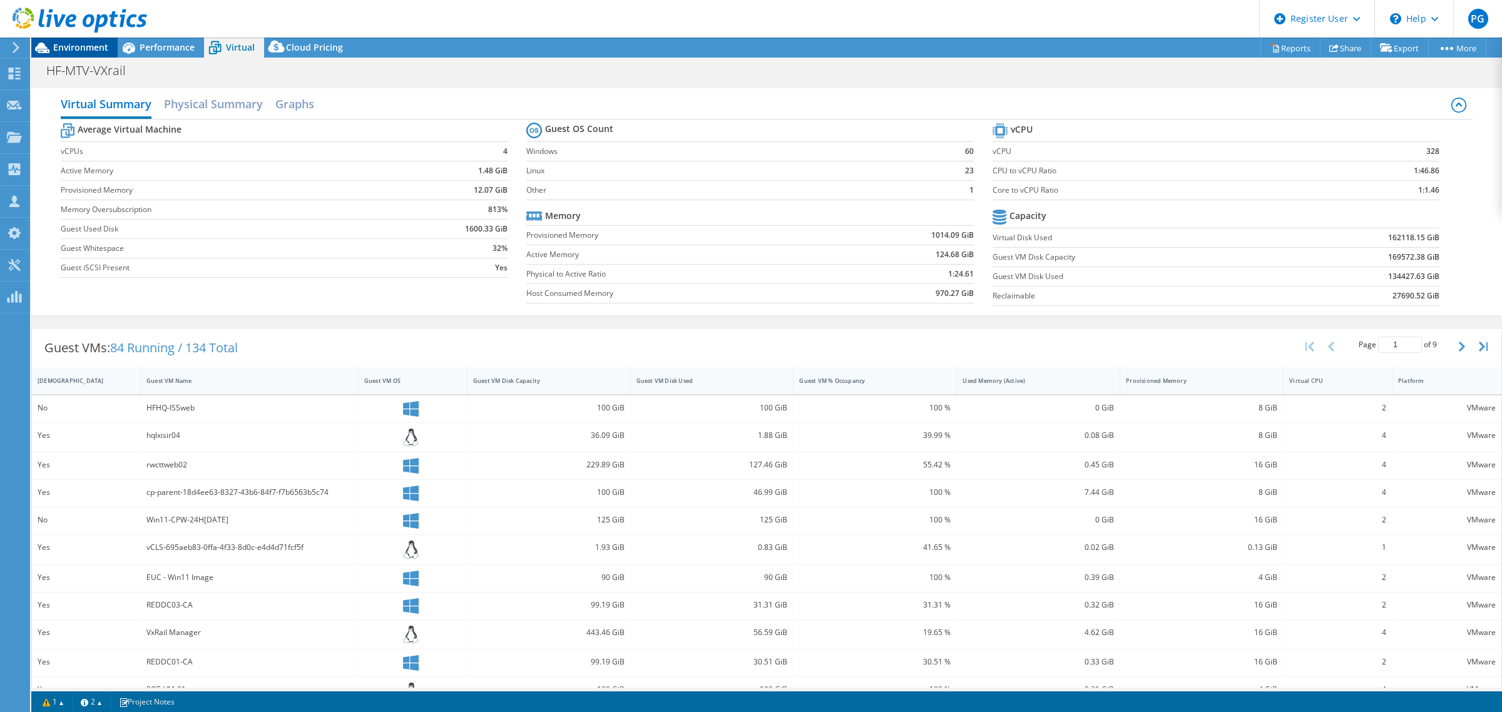
click at [81, 44] on span "Environment" at bounding box center [80, 47] width 55 height 12
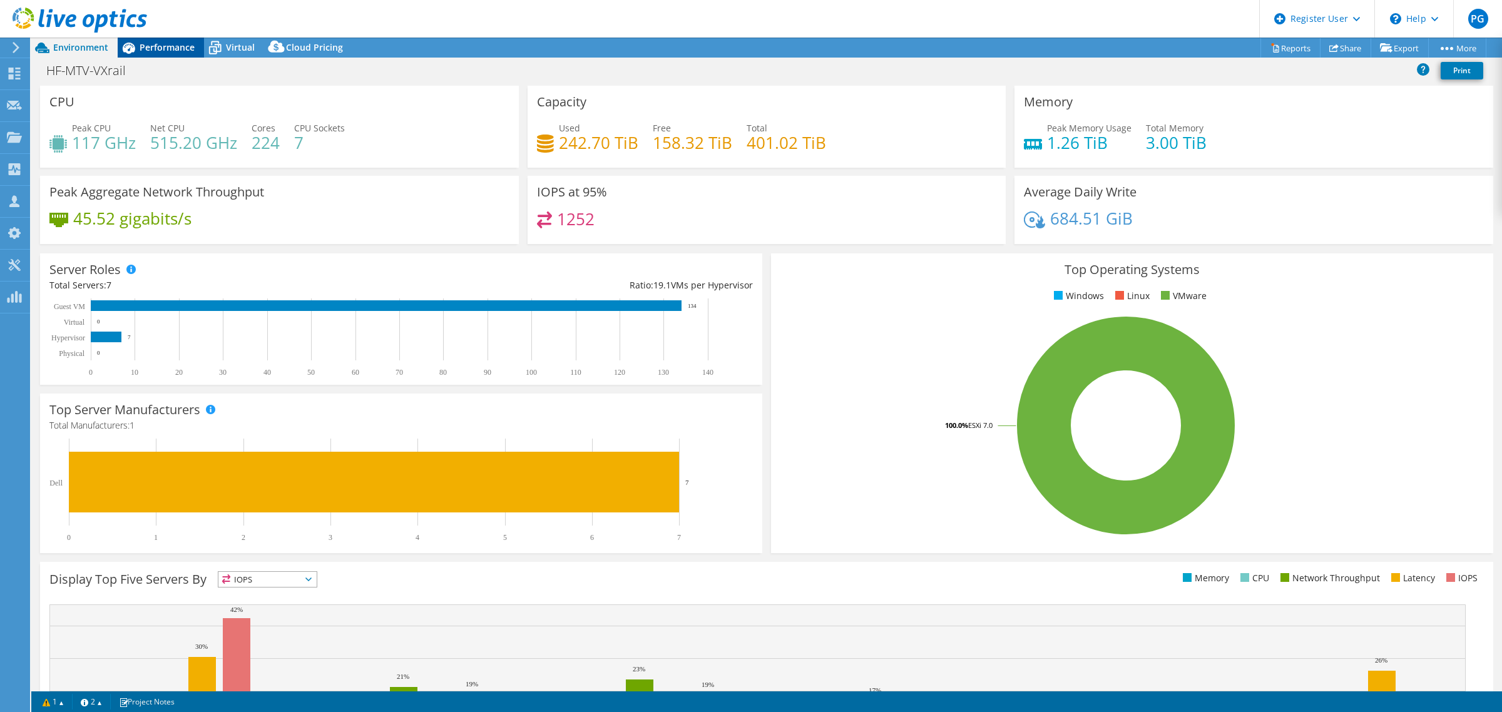
click at [157, 41] on div "Performance" at bounding box center [161, 48] width 86 height 20
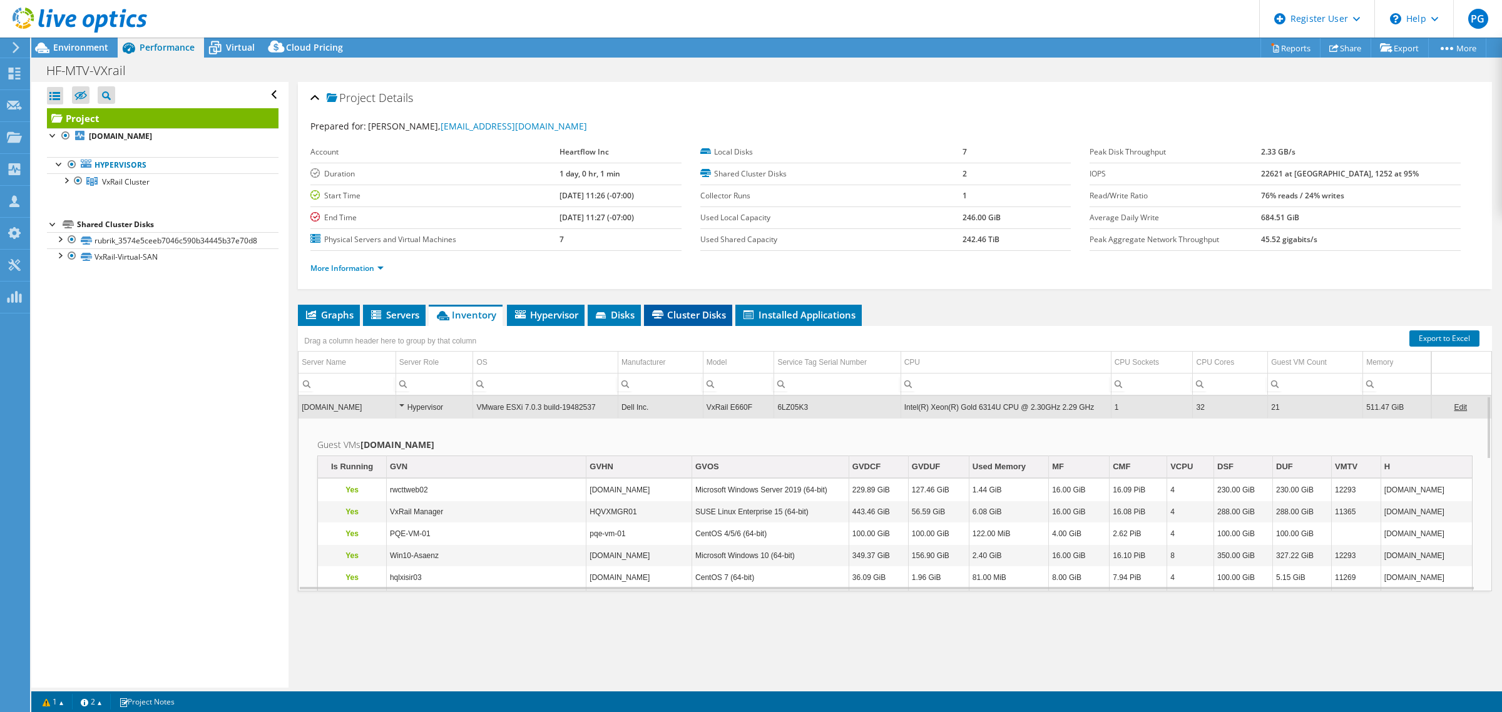
click at [689, 319] on span "Cluster Disks" at bounding box center [688, 315] width 76 height 13
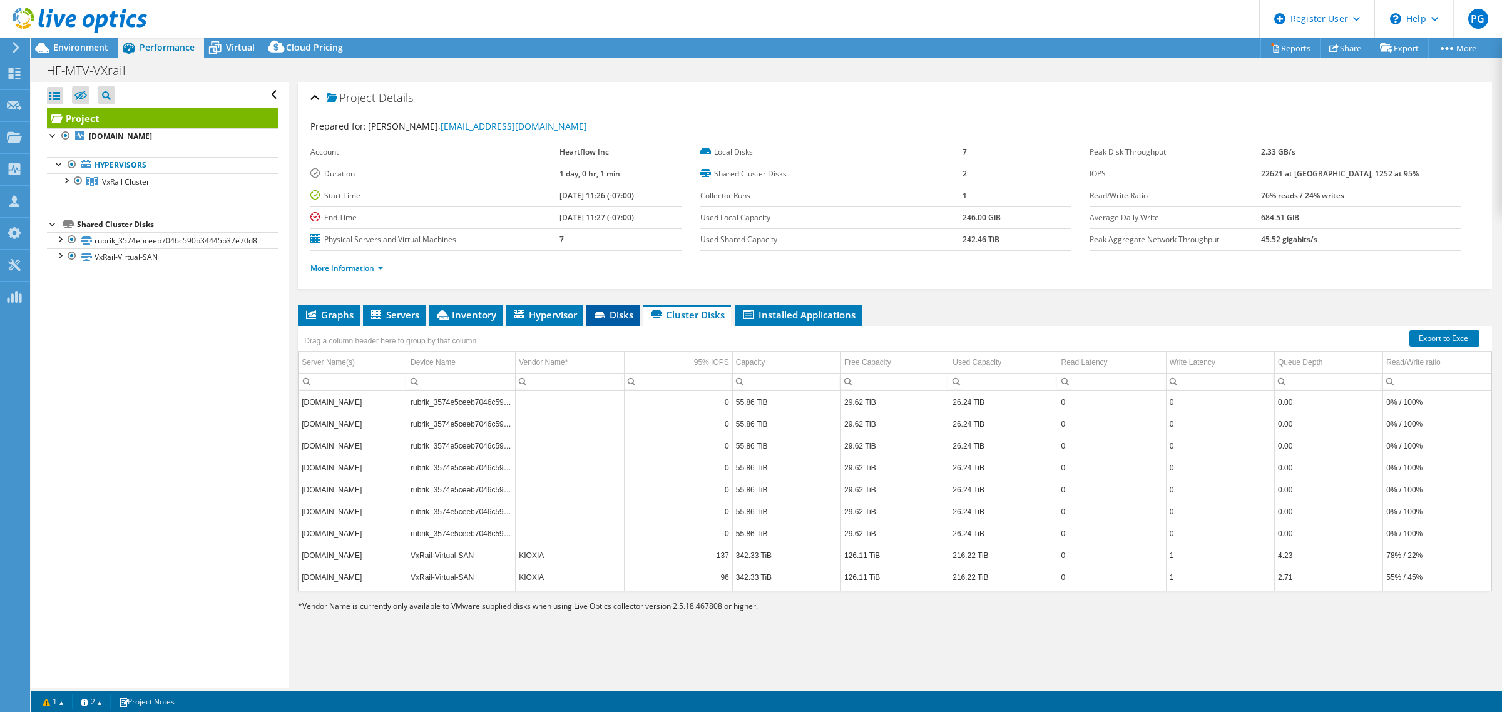
click at [626, 313] on span "Disks" at bounding box center [613, 315] width 41 height 13
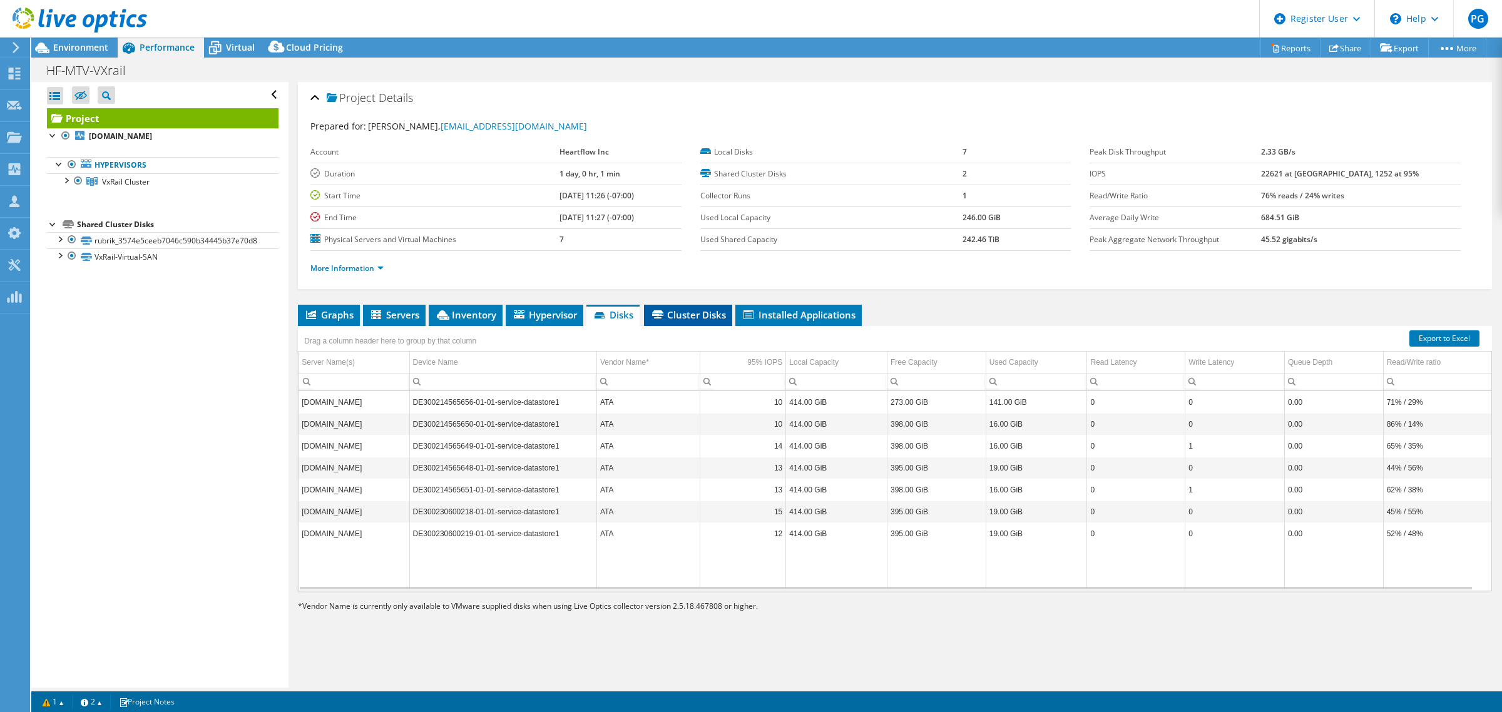
click at [668, 312] on span "Cluster Disks" at bounding box center [688, 315] width 76 height 13
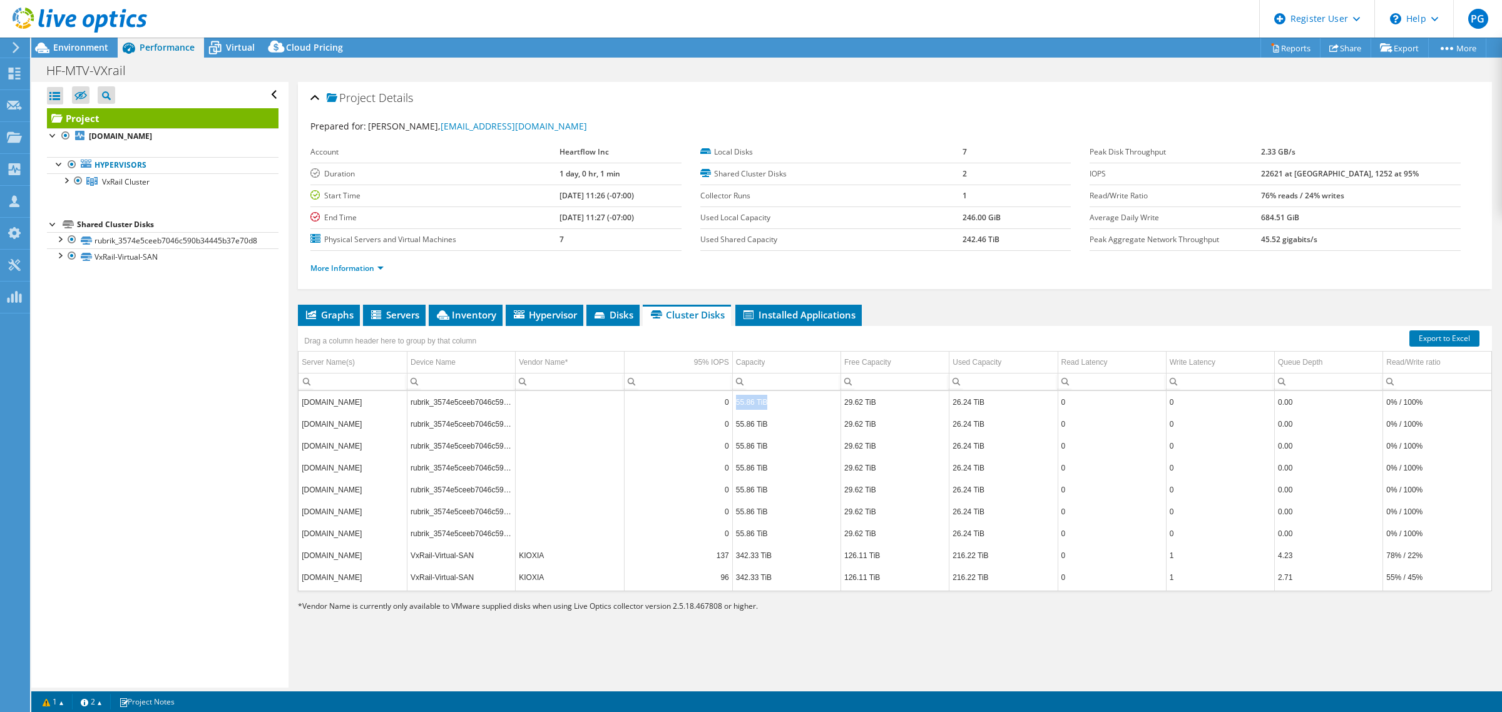
drag, startPoint x: 731, startPoint y: 404, endPoint x: 769, endPoint y: 404, distance: 38.2
click at [769, 404] on td "55.86 TiB" at bounding box center [786, 402] width 108 height 22
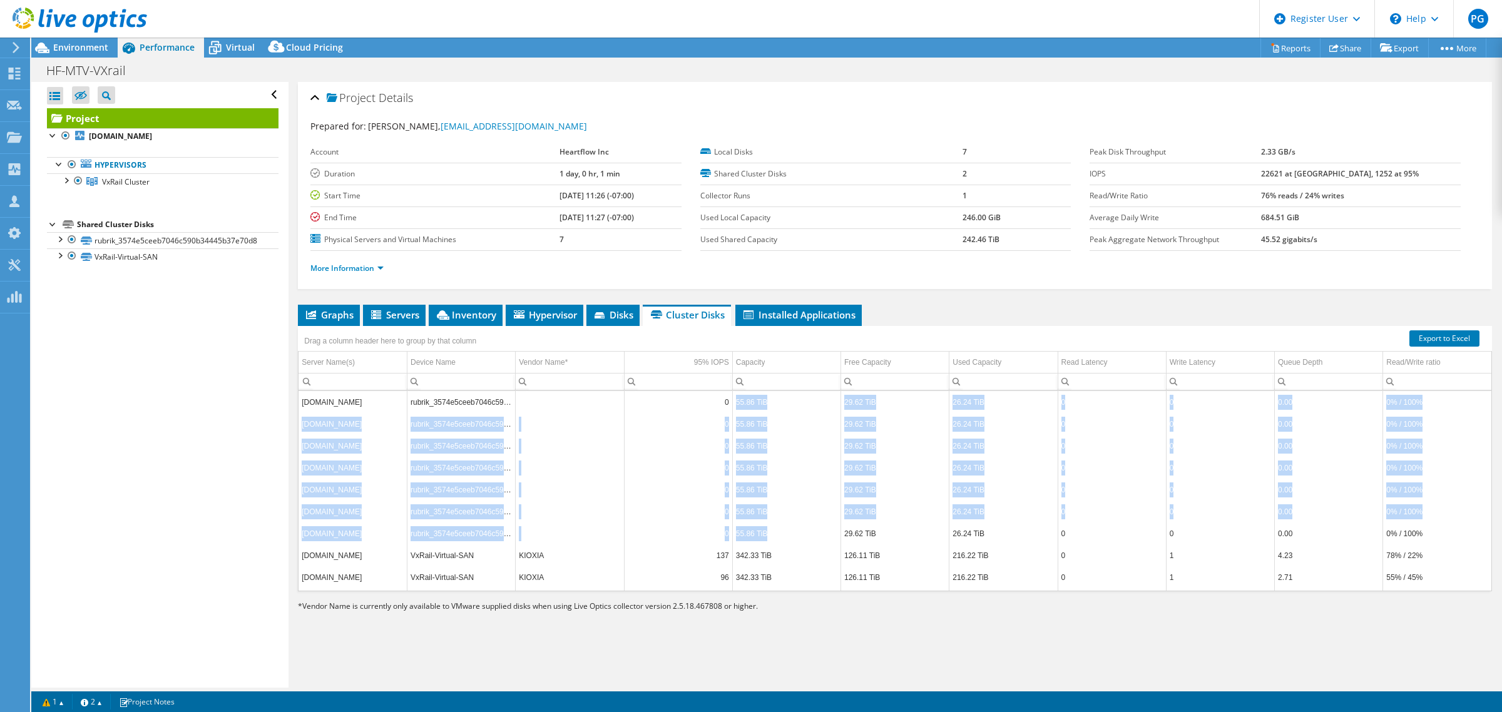
drag, startPoint x: 770, startPoint y: 540, endPoint x: 731, endPoint y: 401, distance: 145.1
click at [731, 401] on tbody "[DOMAIN_NAME] rubrik_3574e5ceeb7046c590b34445b37e70d8 0 55.86 TiB 29.62 TiB 26.…" at bounding box center [895, 544] width 1193 height 307
click at [774, 451] on td "55.86 TiB" at bounding box center [786, 446] width 108 height 22
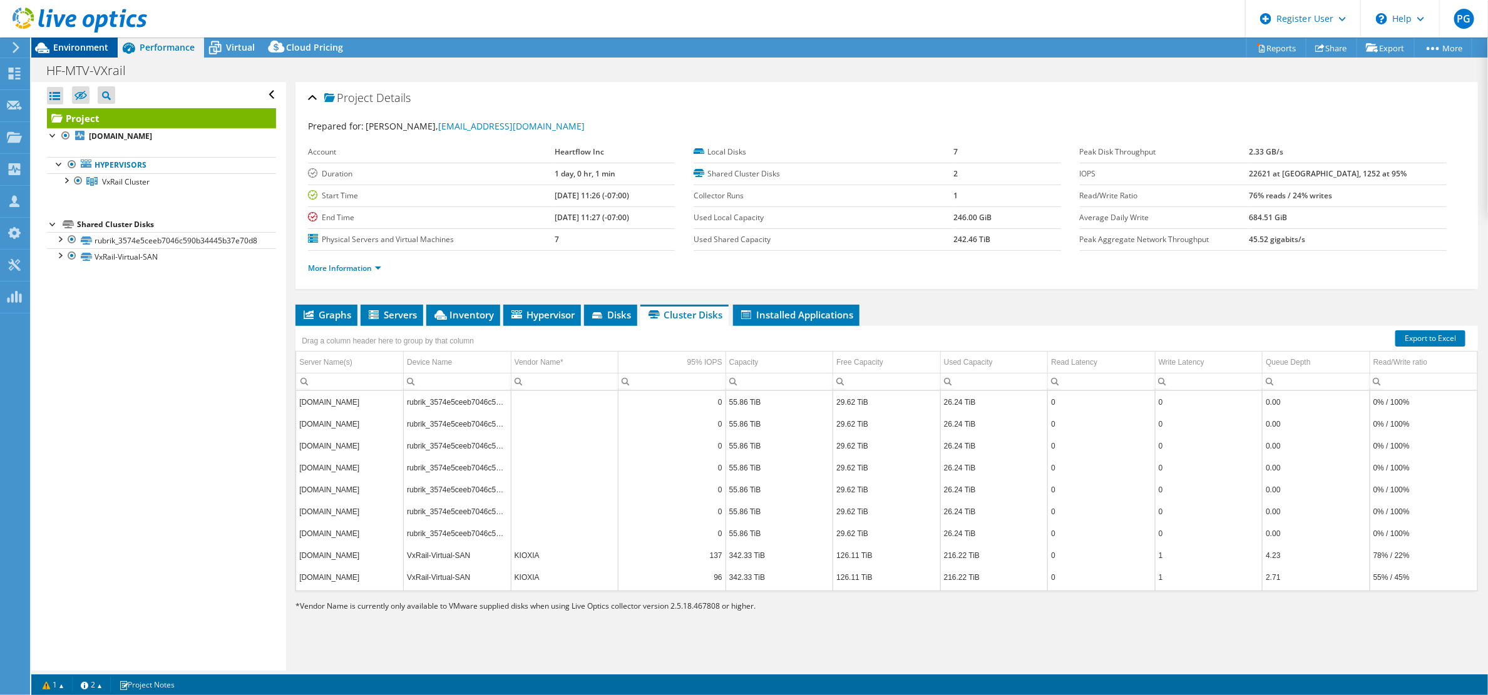
click at [92, 53] on div "Environment" at bounding box center [74, 48] width 86 height 20
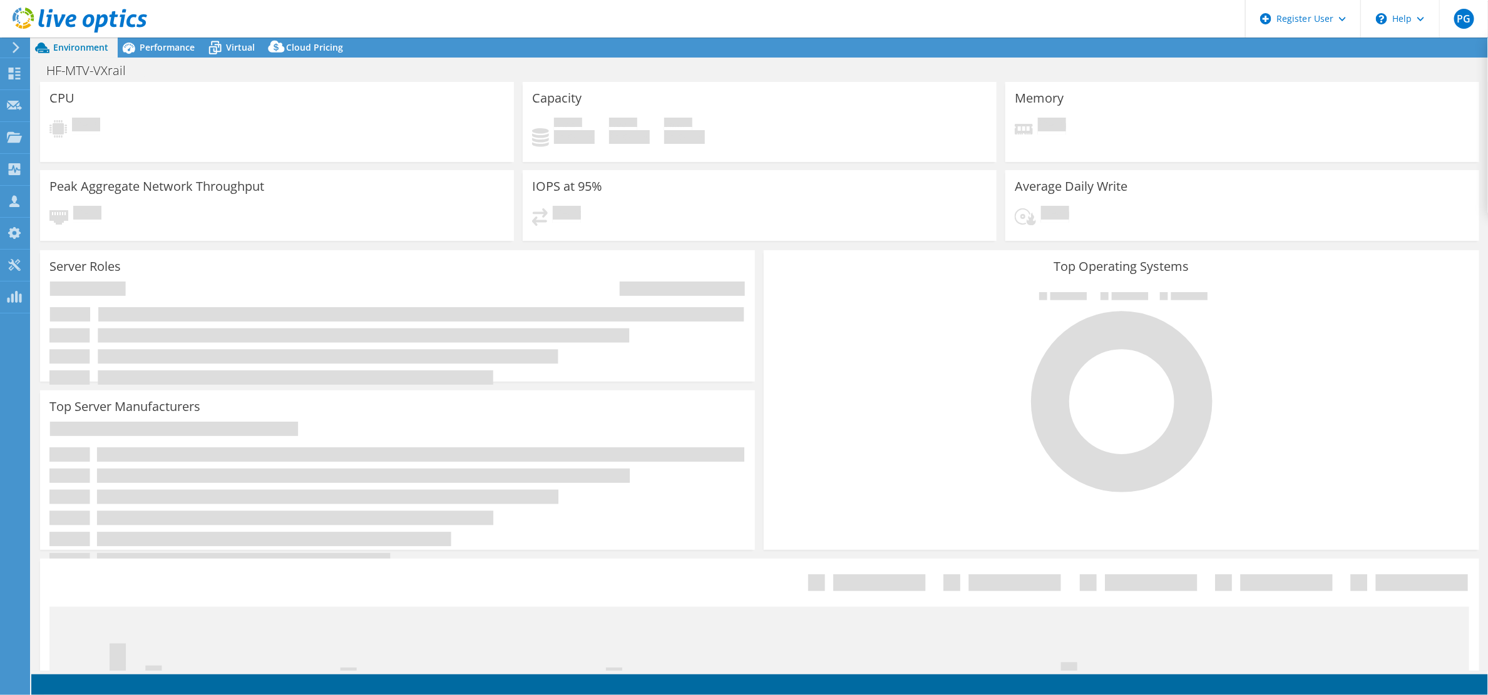
select select "USD"
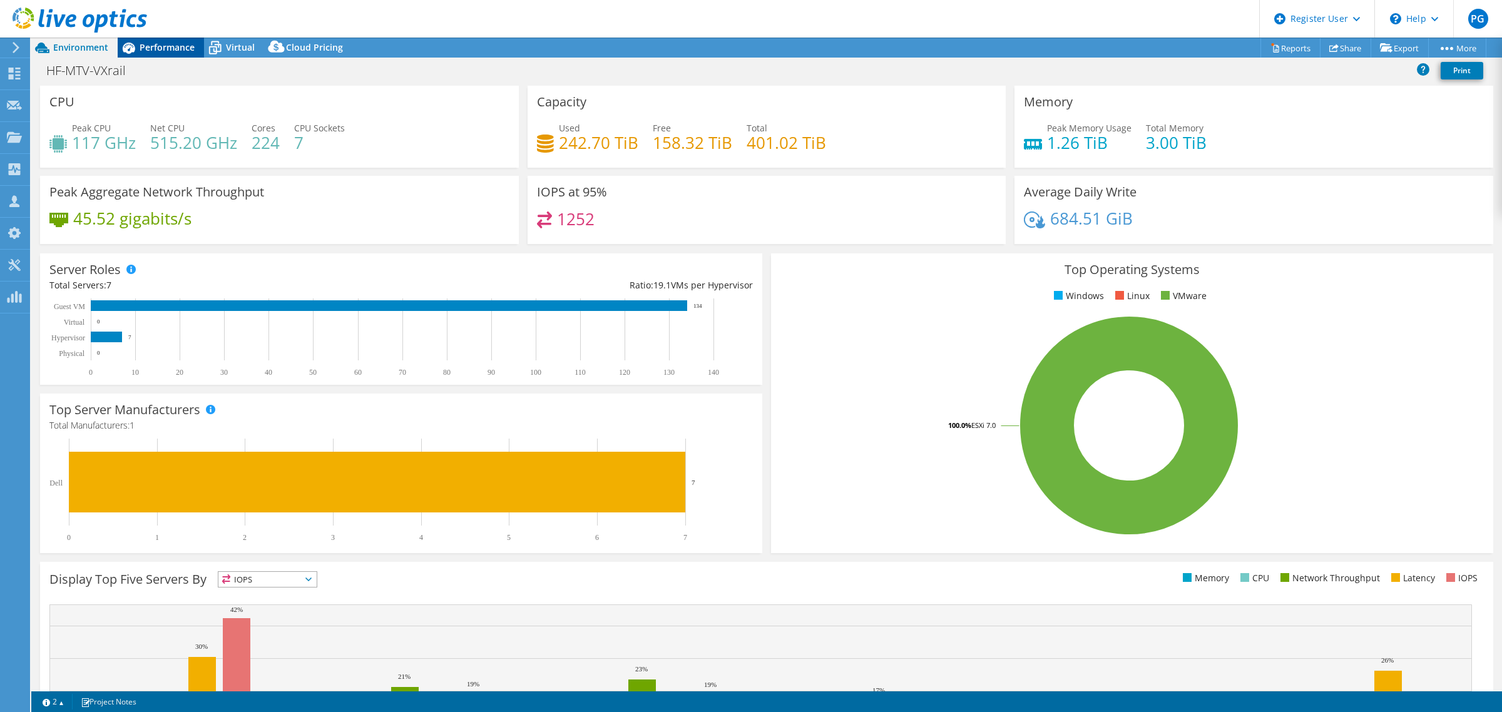
click at [162, 45] on span "Performance" at bounding box center [167, 47] width 55 height 12
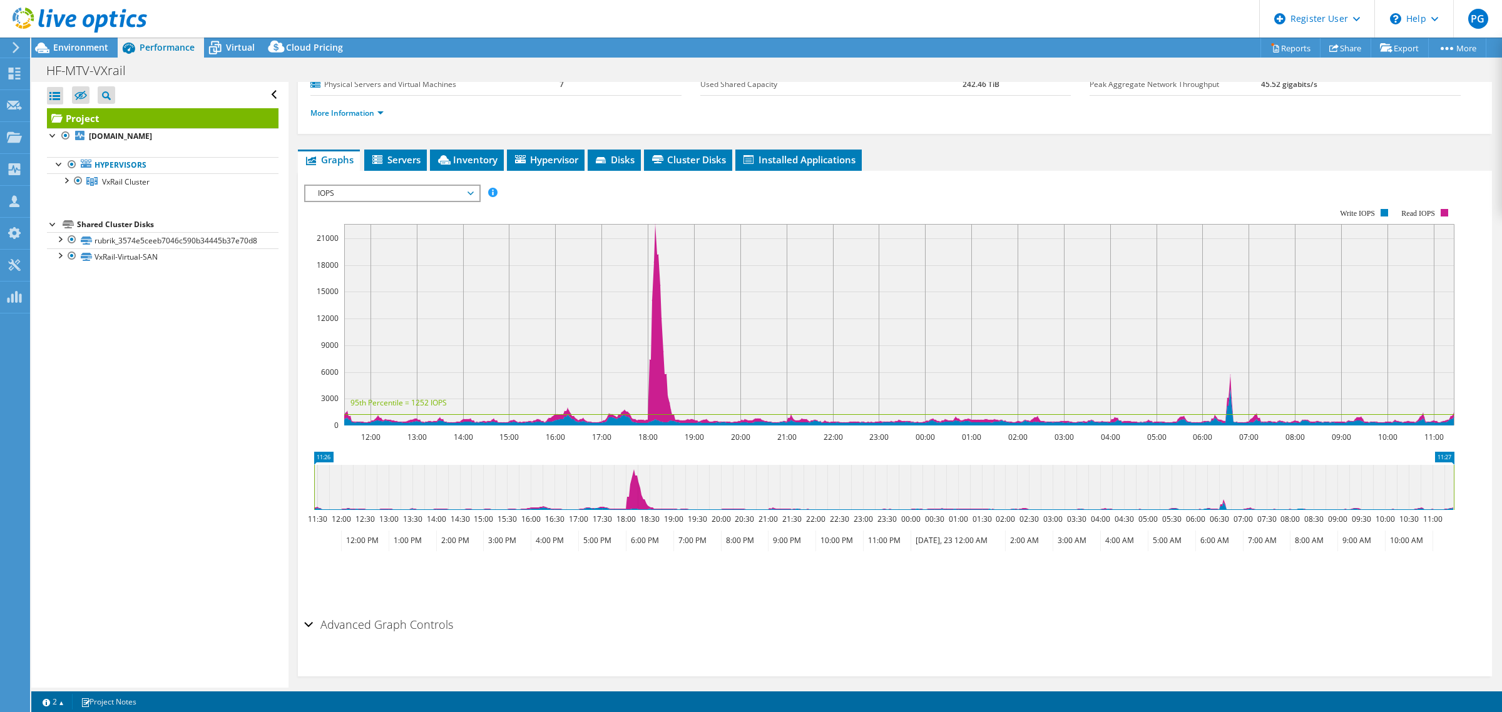
scroll to position [157, 0]
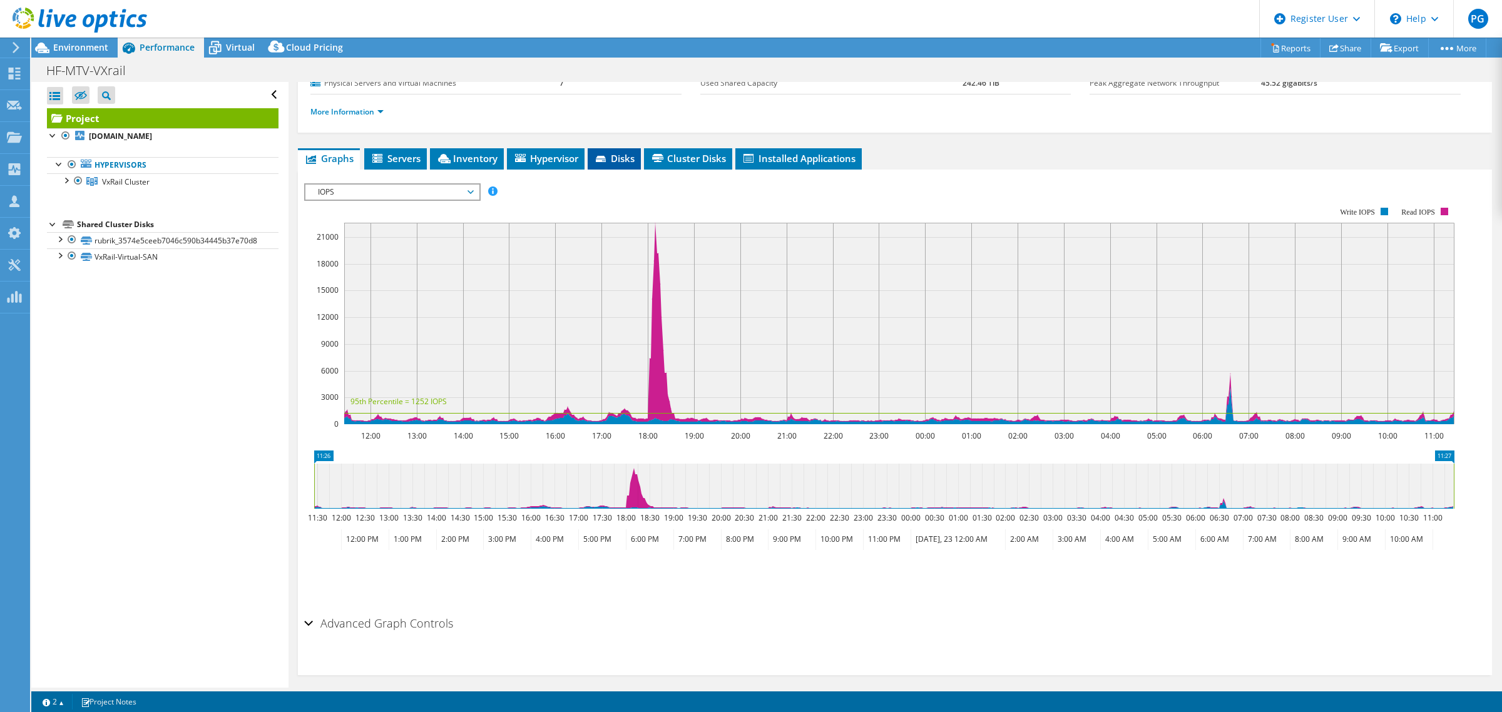
click at [620, 158] on span "Disks" at bounding box center [614, 158] width 41 height 13
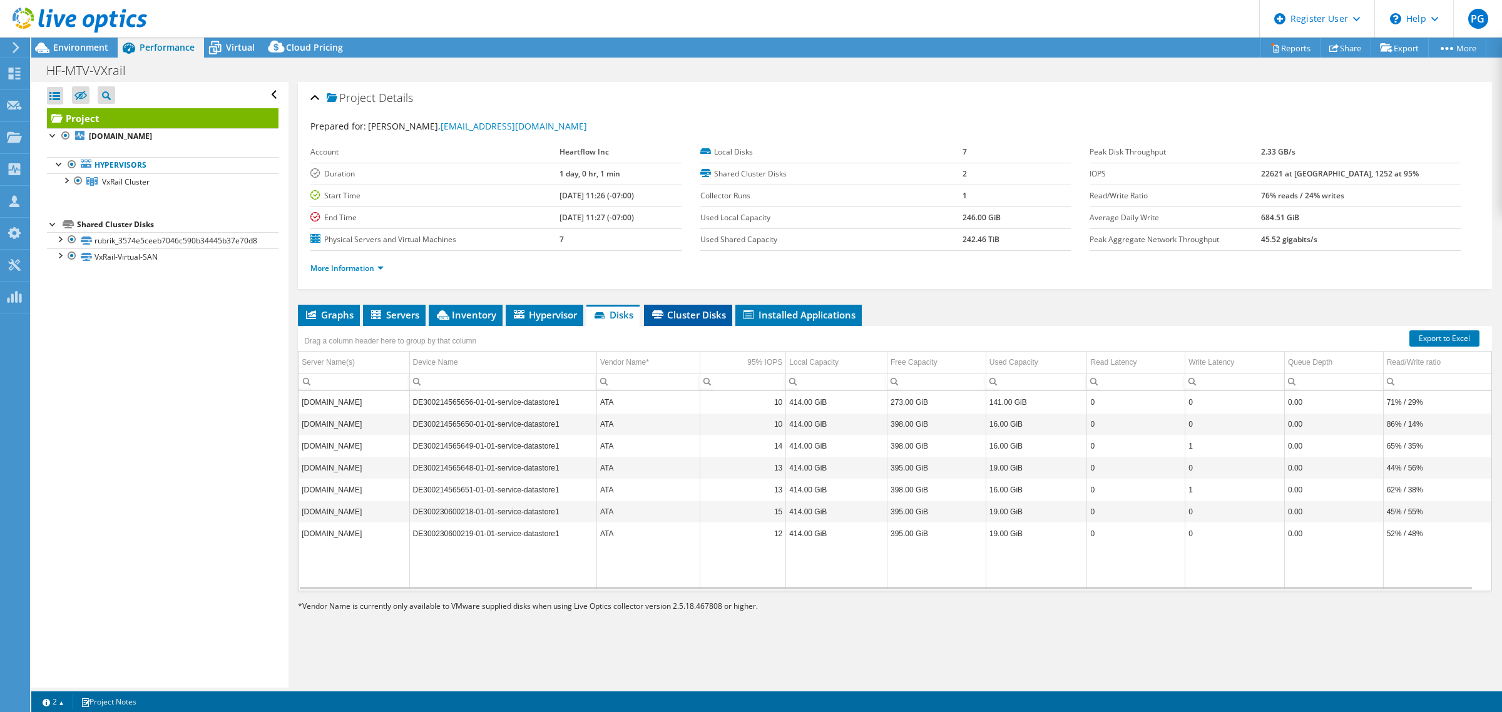
click at [695, 315] on span "Cluster Disks" at bounding box center [688, 315] width 76 height 13
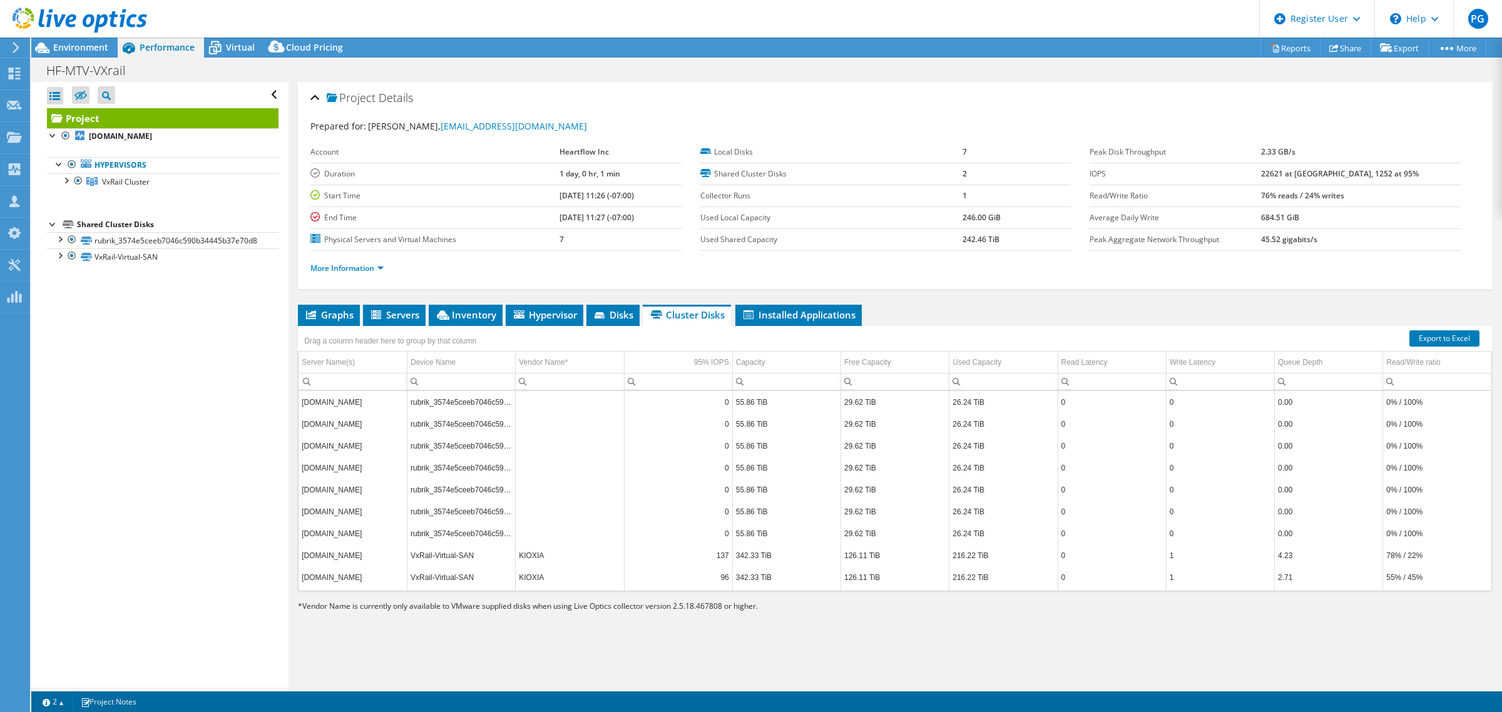
click at [220, 429] on div "Open All Close All Hide Excluded Nodes Project Tree Filter" at bounding box center [159, 385] width 257 height 606
click at [227, 39] on div "Virtual" at bounding box center [234, 48] width 60 height 20
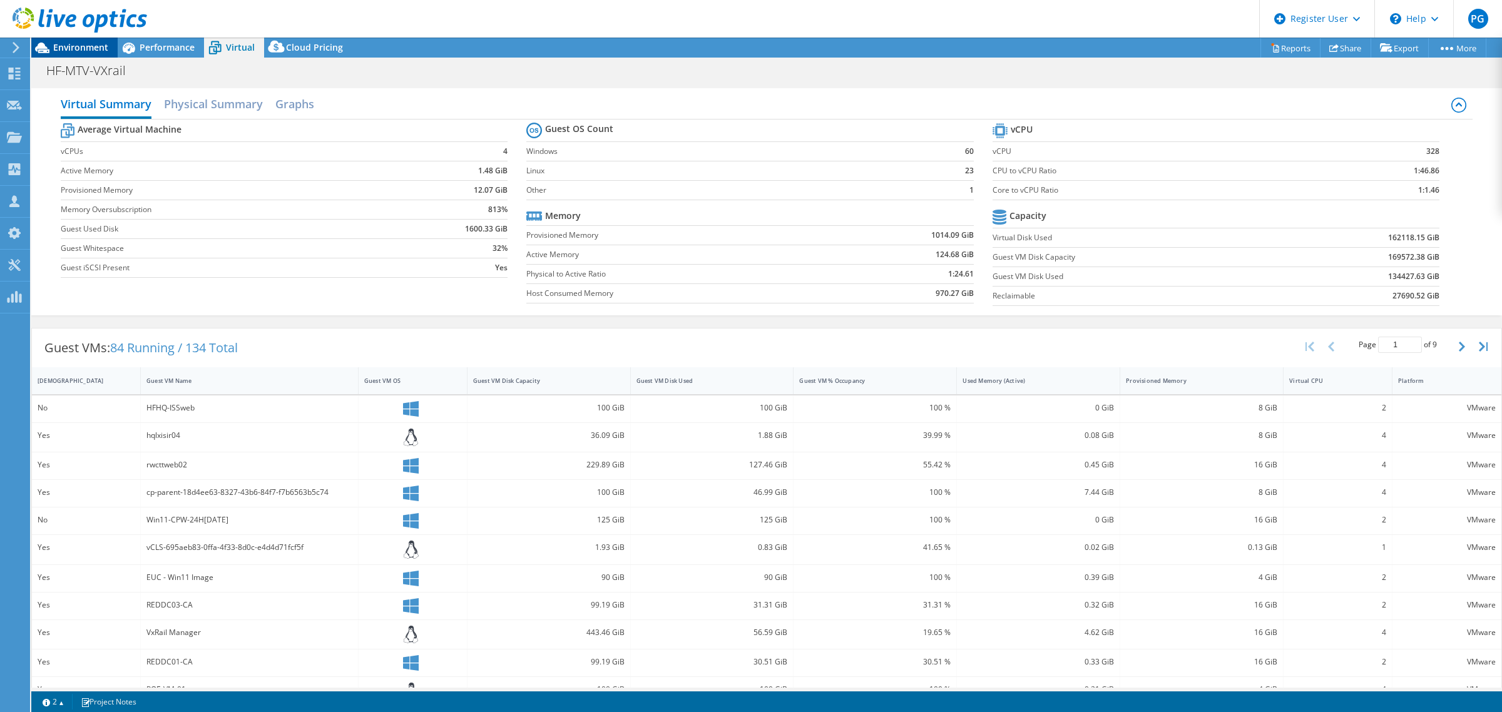
click at [72, 44] on span "Environment" at bounding box center [80, 47] width 55 height 12
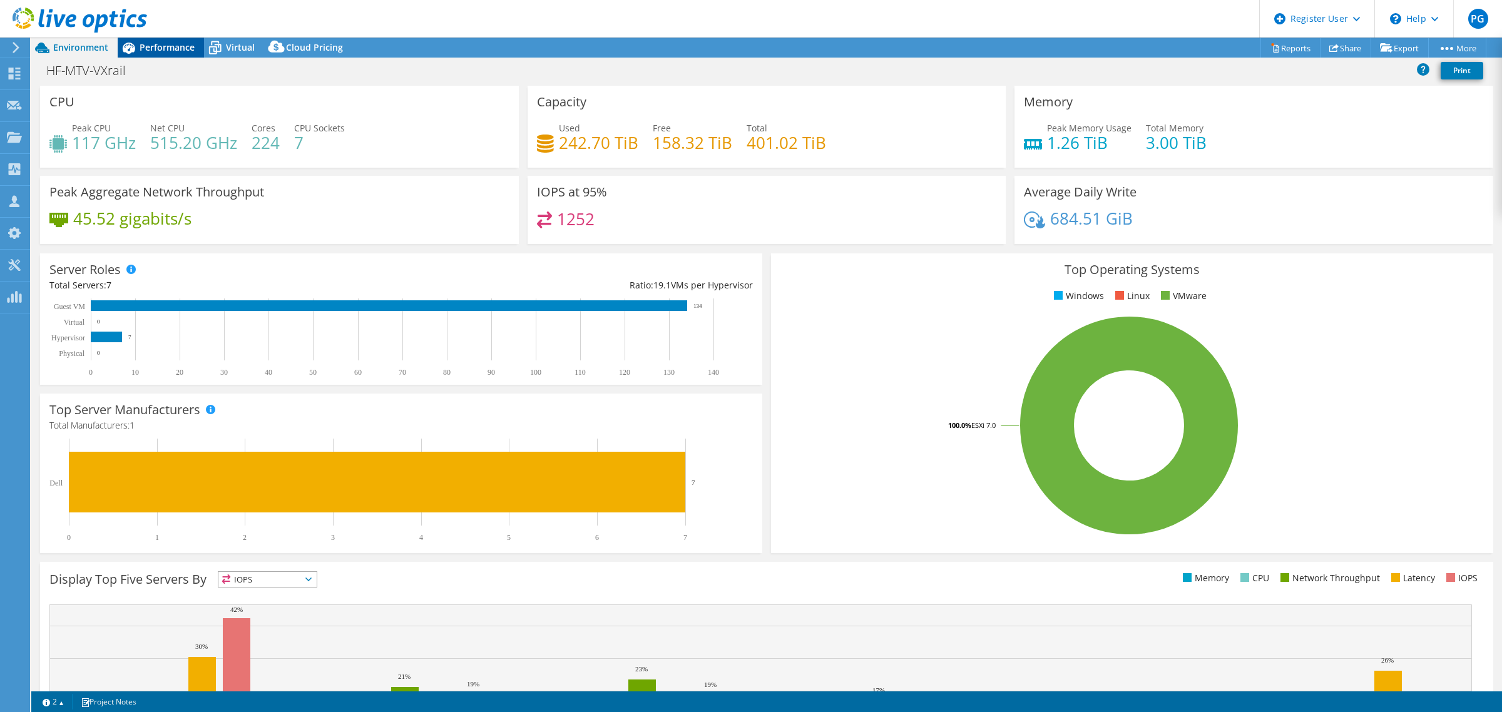
click at [157, 45] on span "Performance" at bounding box center [167, 47] width 55 height 12
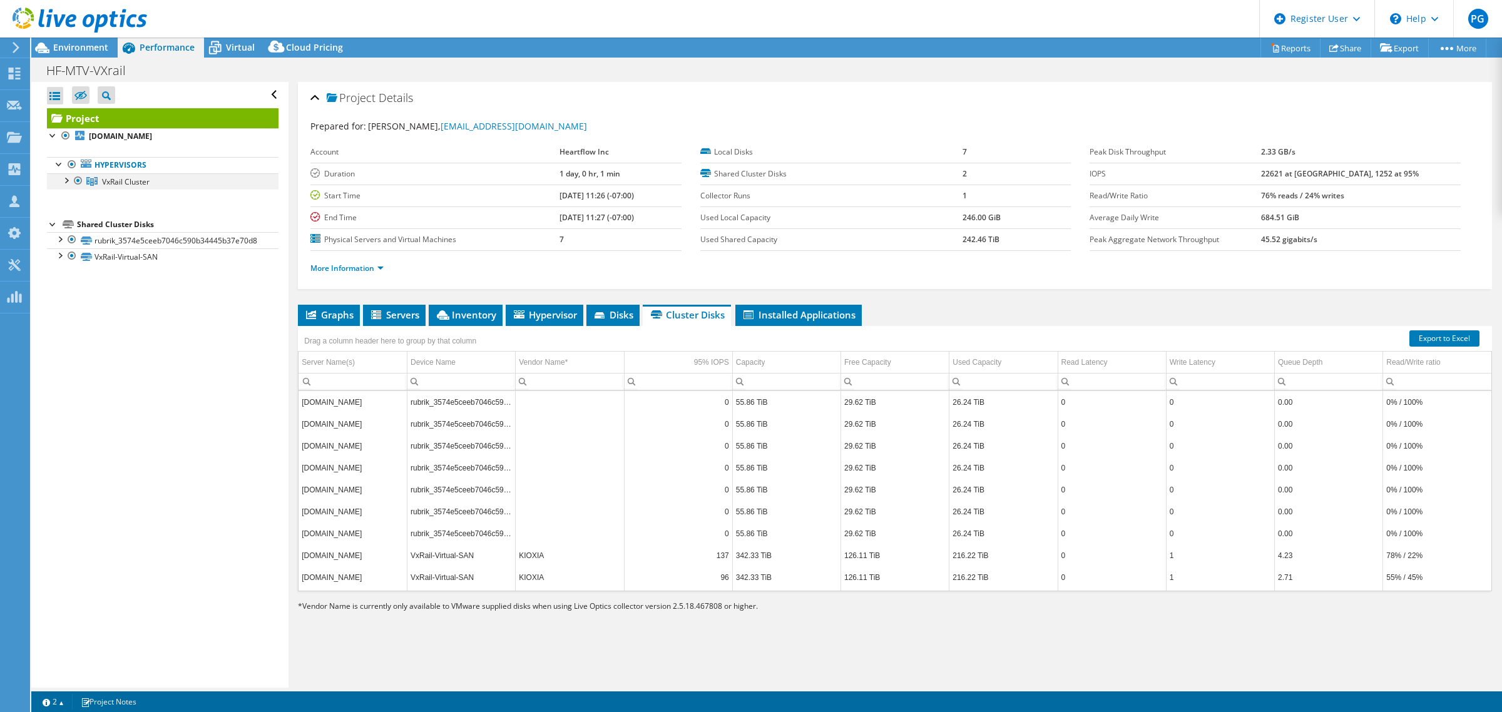
click at [66, 178] on div at bounding box center [65, 179] width 13 height 13
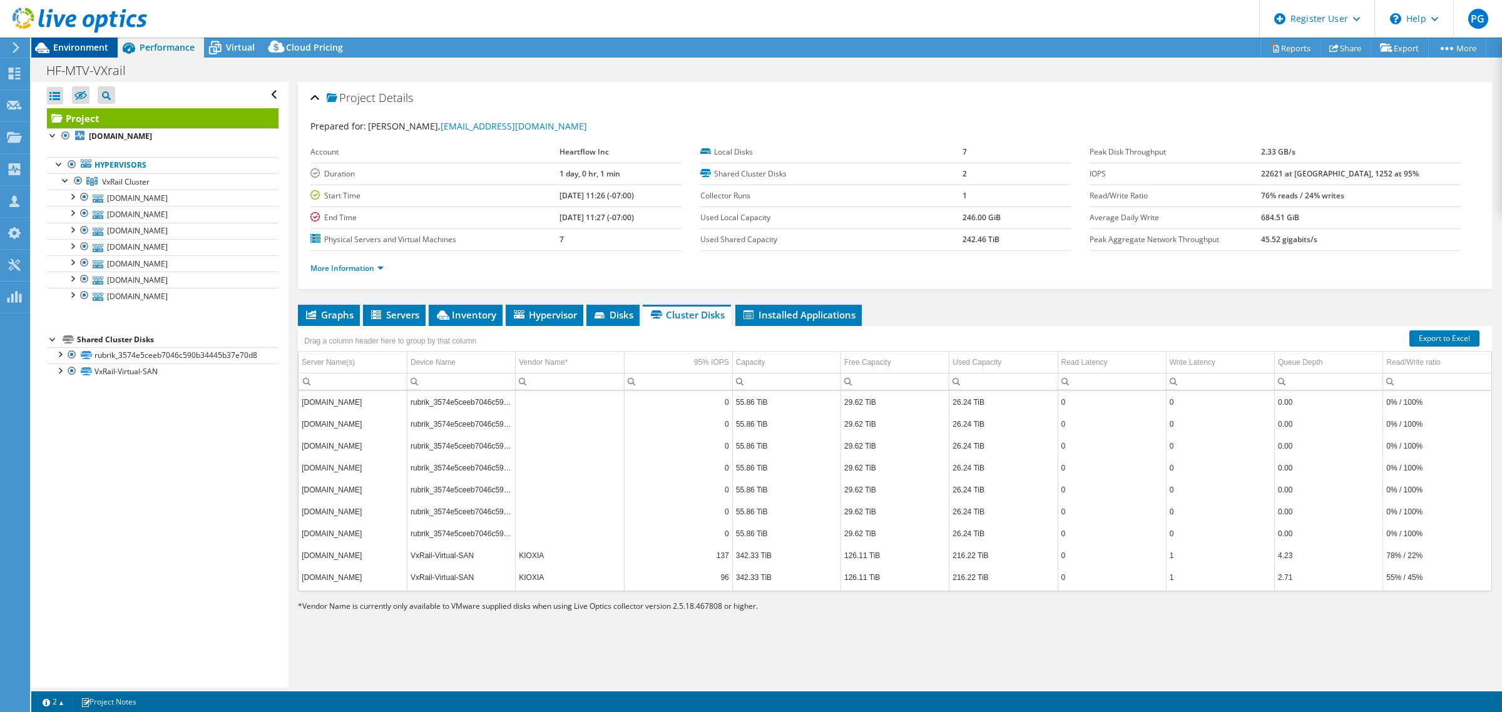
click at [83, 49] on span "Environment" at bounding box center [80, 47] width 55 height 12
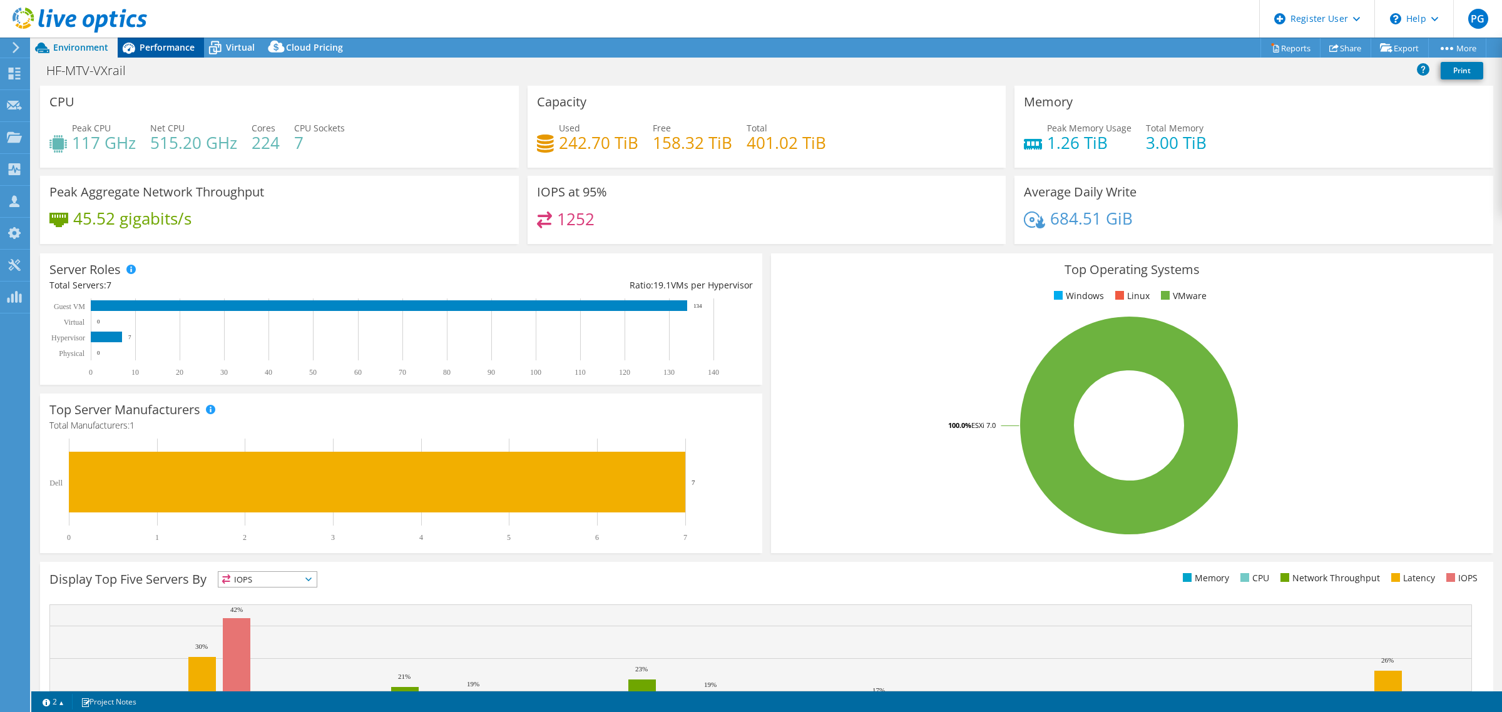
click at [146, 49] on span "Performance" at bounding box center [167, 47] width 55 height 12
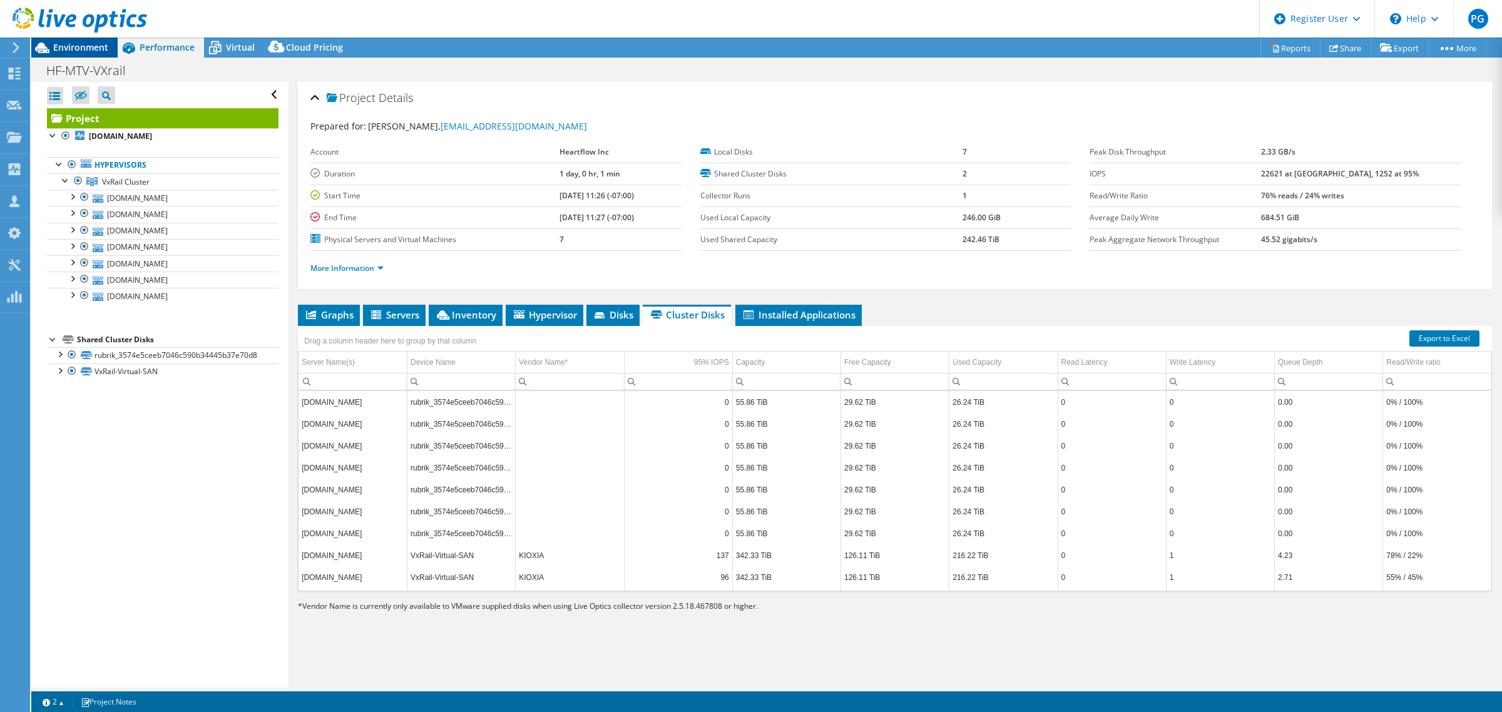
click at [72, 48] on span "Environment" at bounding box center [80, 47] width 55 height 12
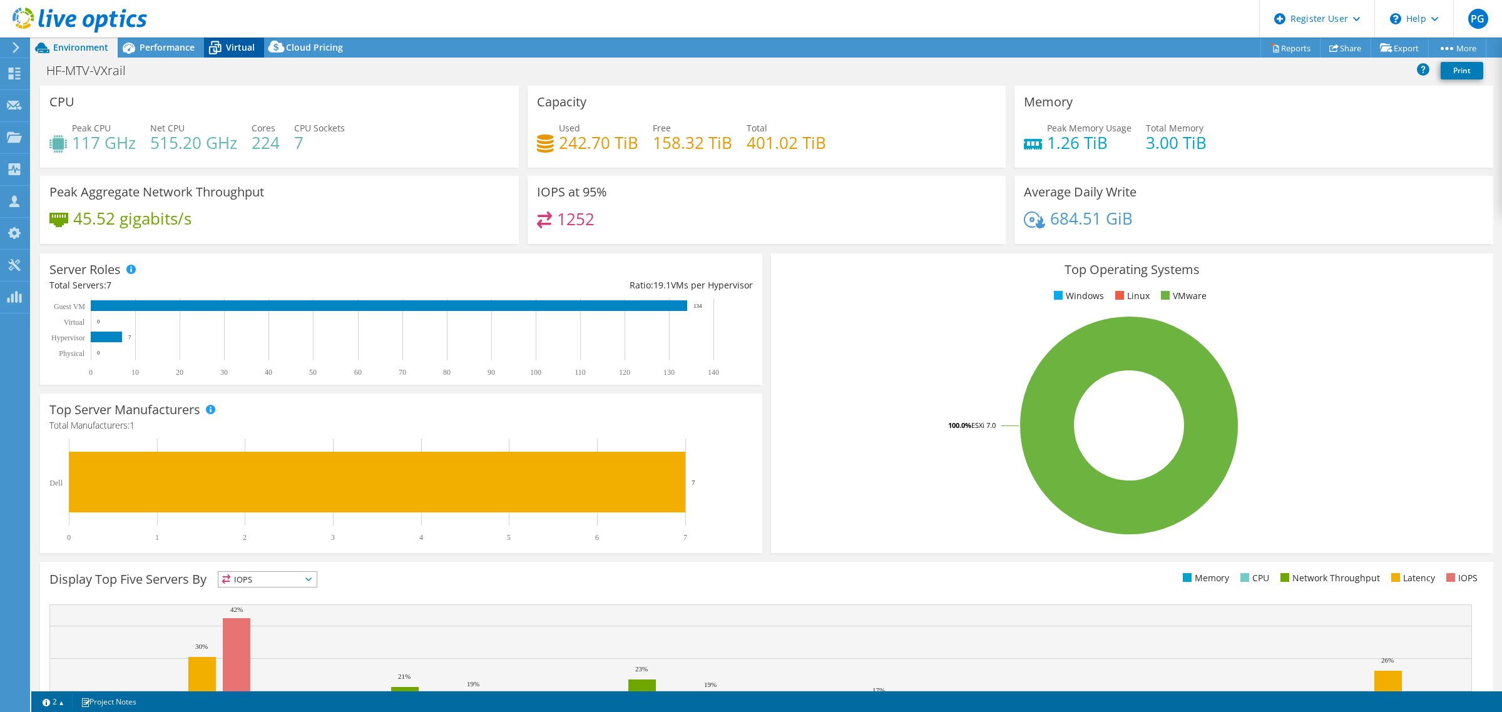
click at [237, 43] on span "Virtual" at bounding box center [240, 47] width 29 height 12
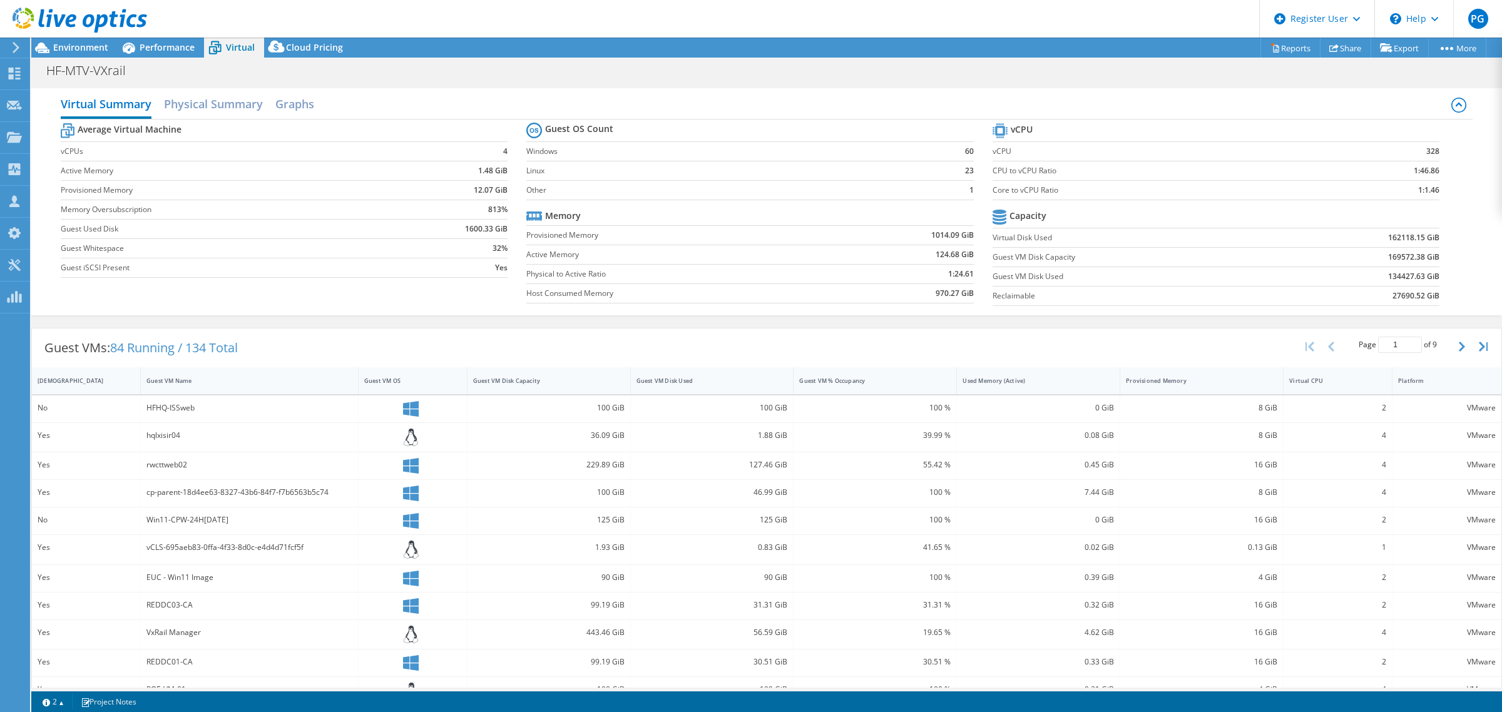
click at [1028, 69] on div "HF-MTV-VXrail Print" at bounding box center [766, 70] width 1471 height 23
click at [154, 44] on span "Performance" at bounding box center [167, 47] width 55 height 12
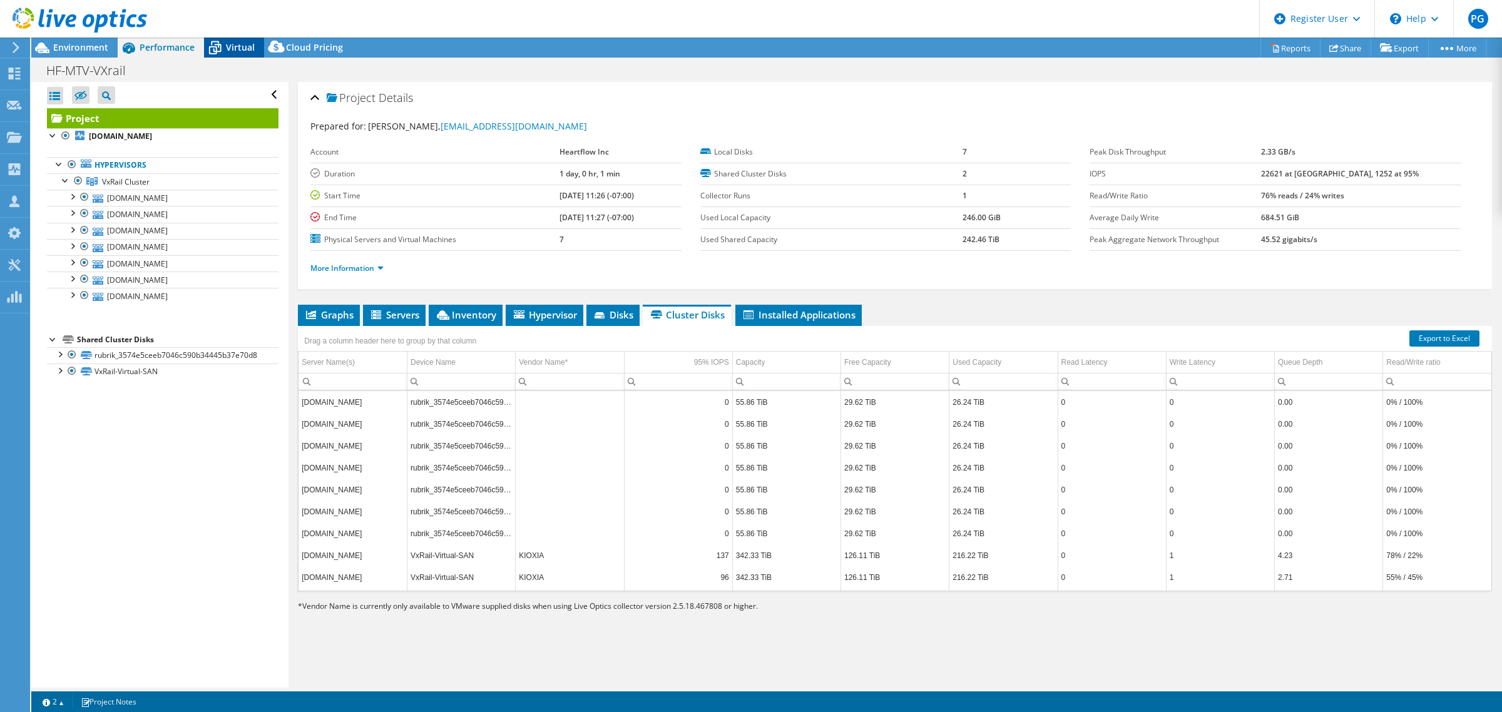
click at [240, 46] on span "Virtual" at bounding box center [240, 47] width 29 height 12
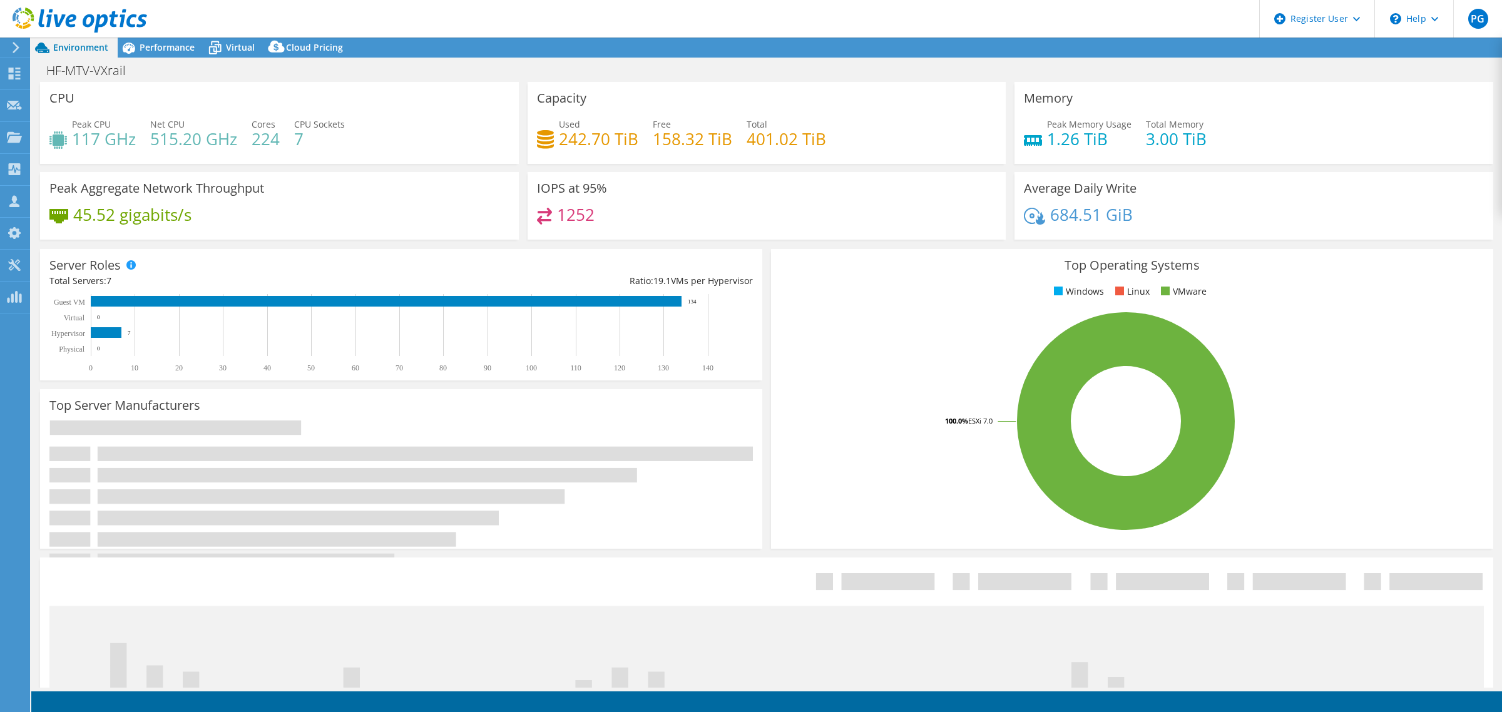
select select "USD"
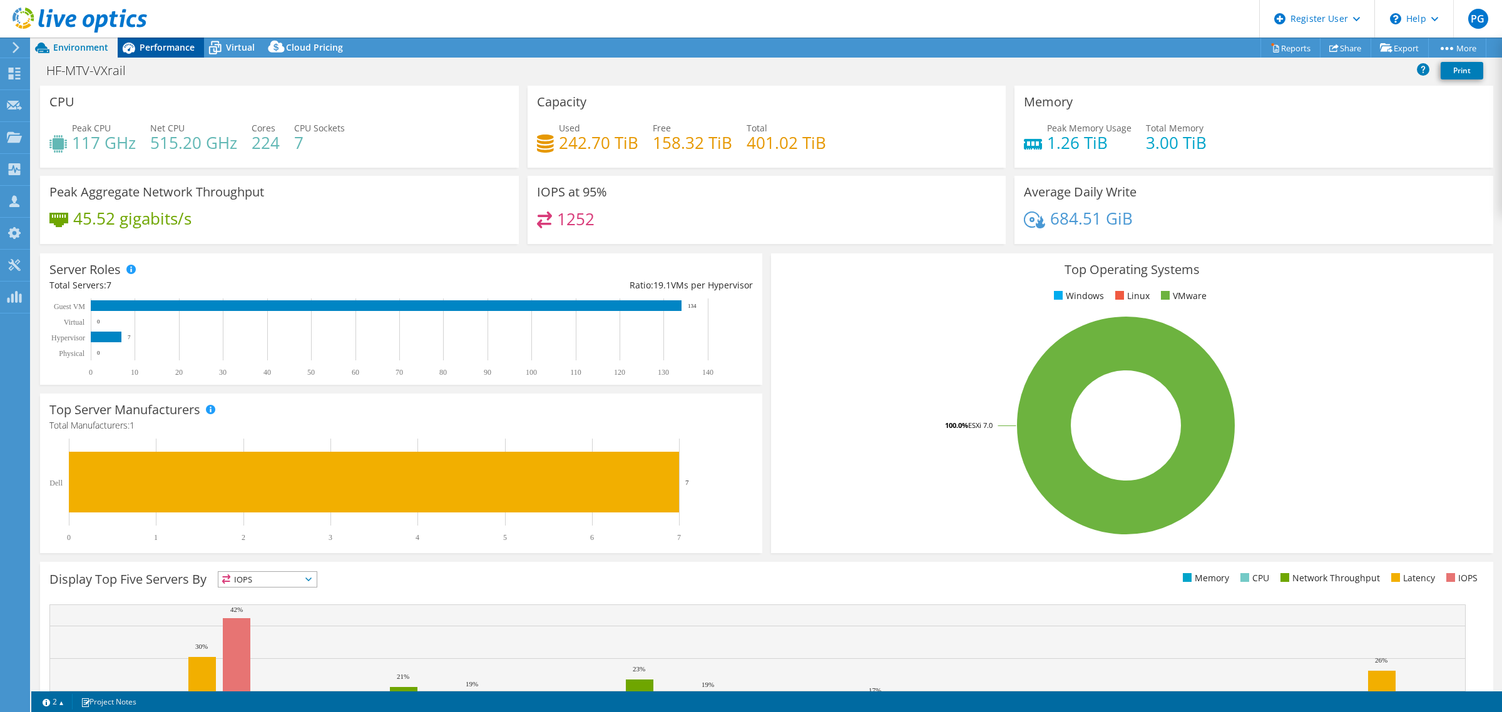
drag, startPoint x: 161, startPoint y: 50, endPoint x: 191, endPoint y: 48, distance: 30.1
click at [162, 50] on span "Performance" at bounding box center [167, 47] width 55 height 12
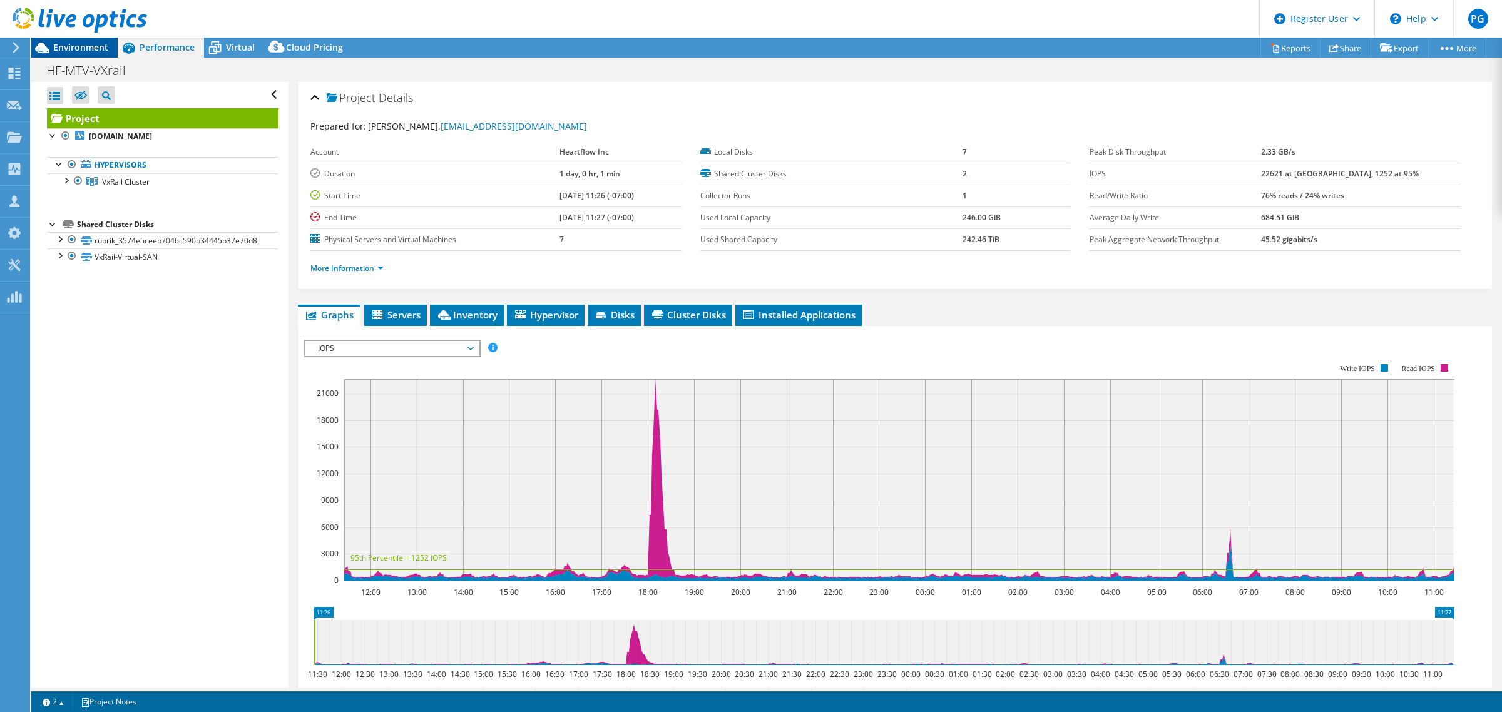
click at [63, 42] on span "Environment" at bounding box center [80, 47] width 55 height 12
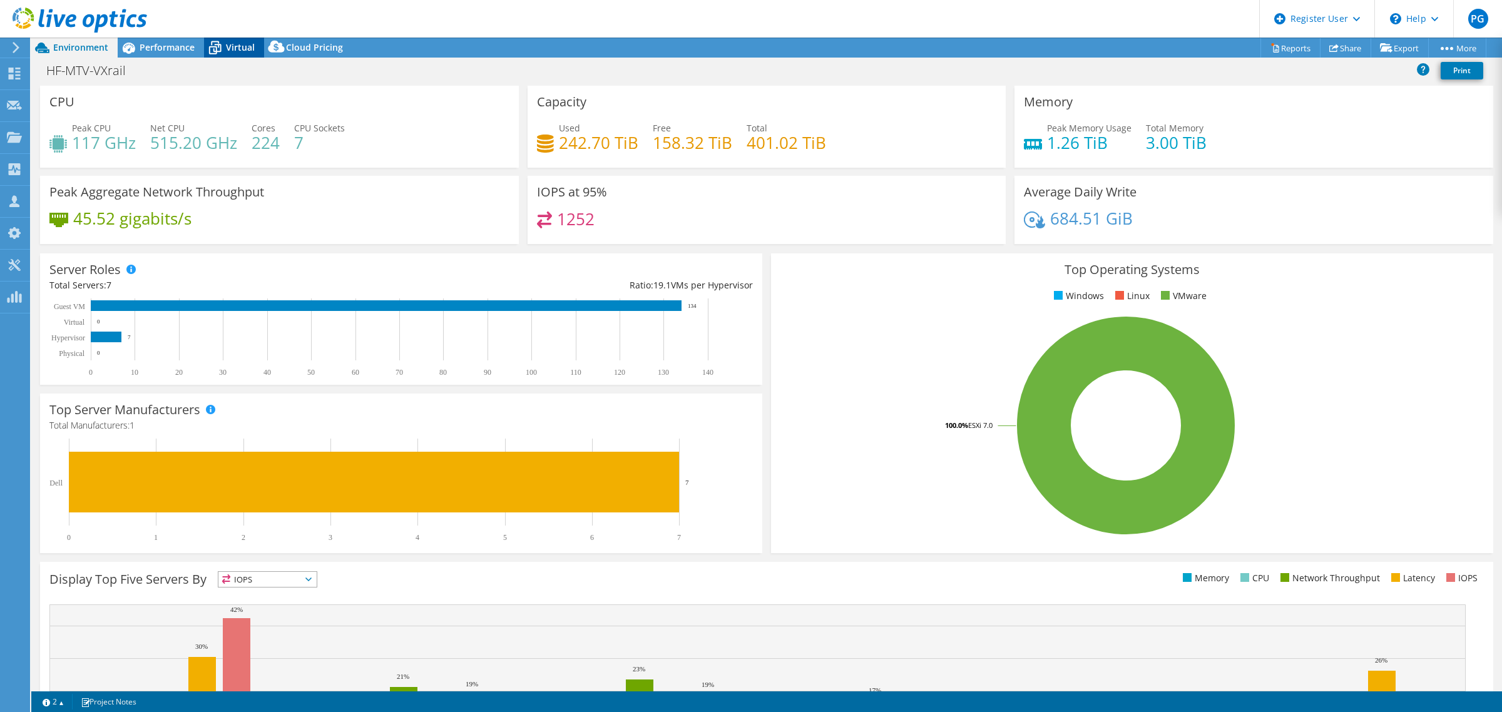
click at [242, 45] on span "Virtual" at bounding box center [240, 47] width 29 height 12
